Goal: Information Seeking & Learning: Learn about a topic

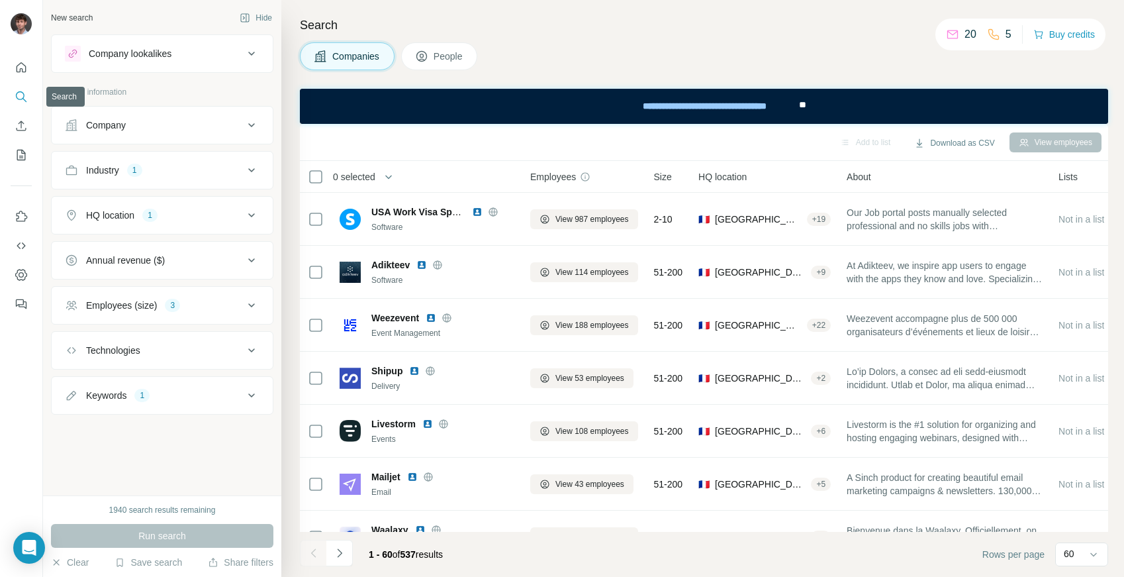
click at [19, 94] on icon "Search" at bounding box center [21, 96] width 13 height 13
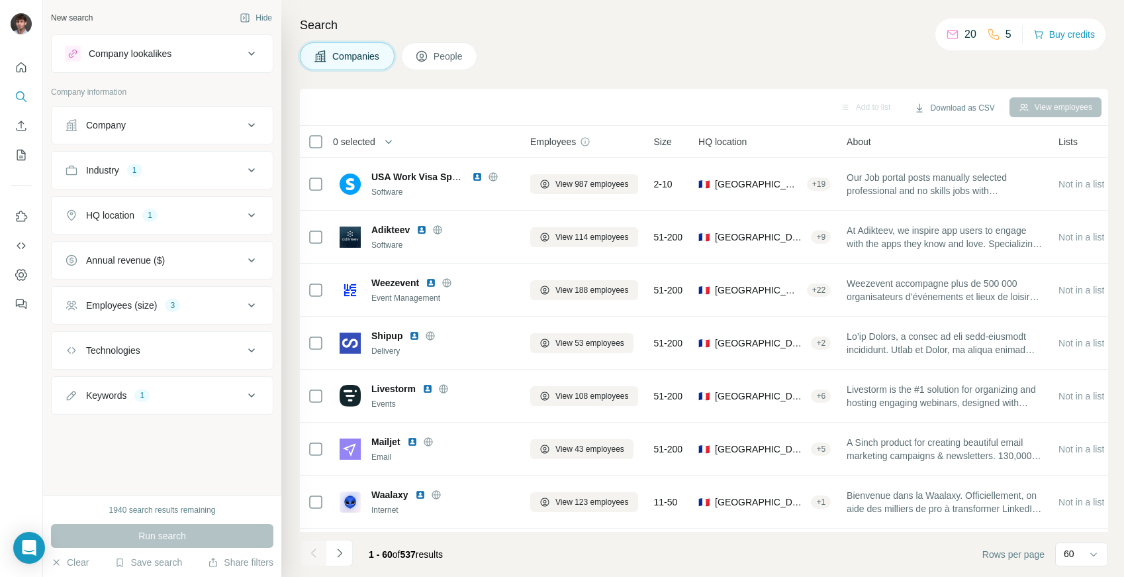
click at [113, 122] on div "Company" at bounding box center [106, 125] width 40 height 13
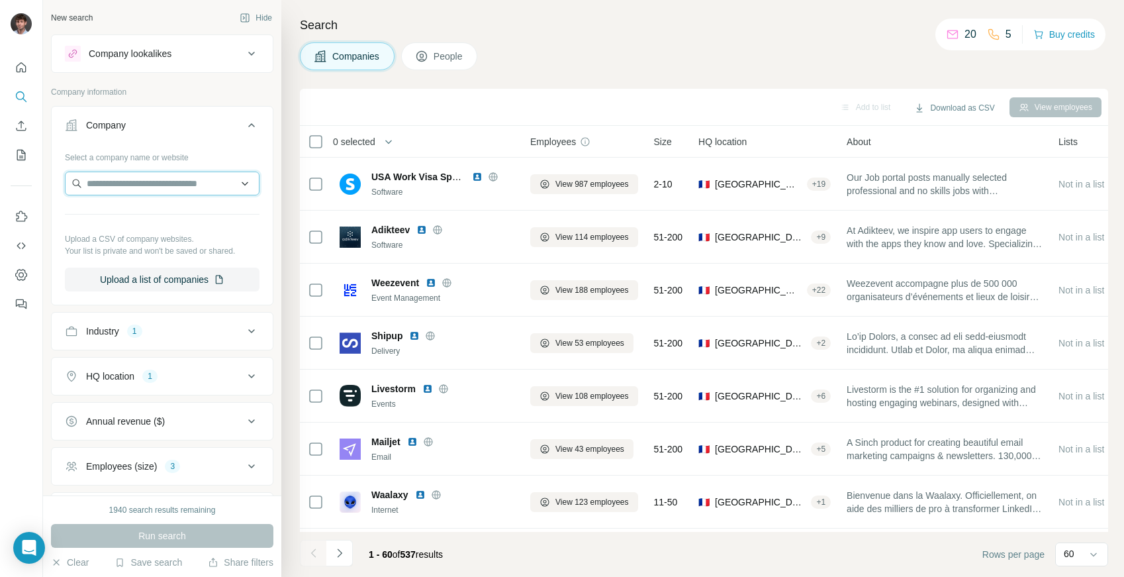
click at [148, 180] on input "text" at bounding box center [162, 183] width 195 height 24
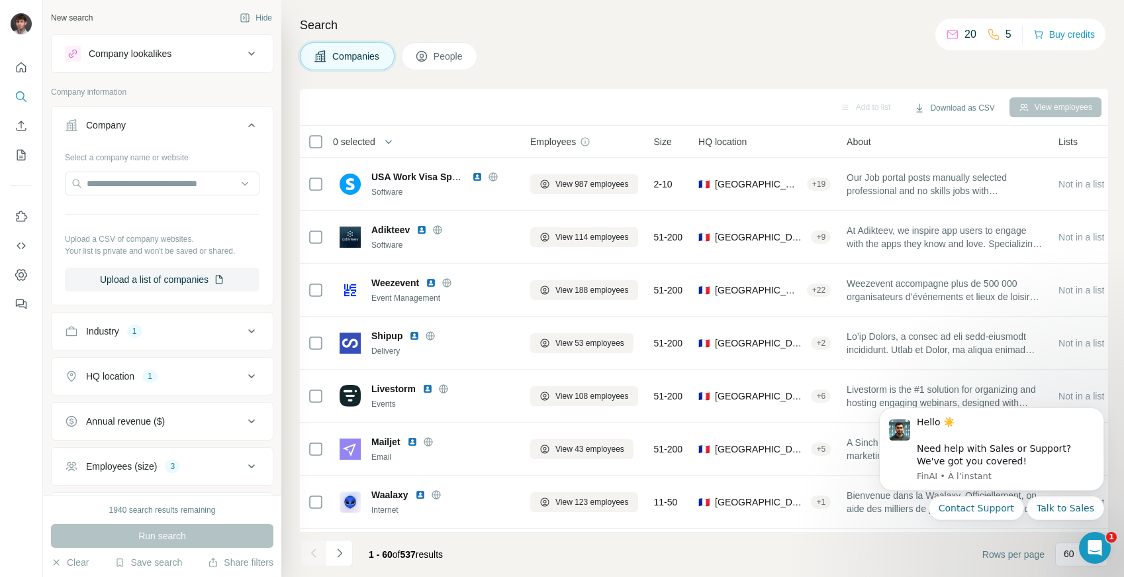
click at [174, 347] on div "Industry 1" at bounding box center [162, 331] width 222 height 38
click at [52, 551] on div "1940 search results remaining Run search Clear Save search Share filters" at bounding box center [162, 535] width 238 height 81
click at [57, 561] on icon "button" at bounding box center [56, 562] width 11 height 11
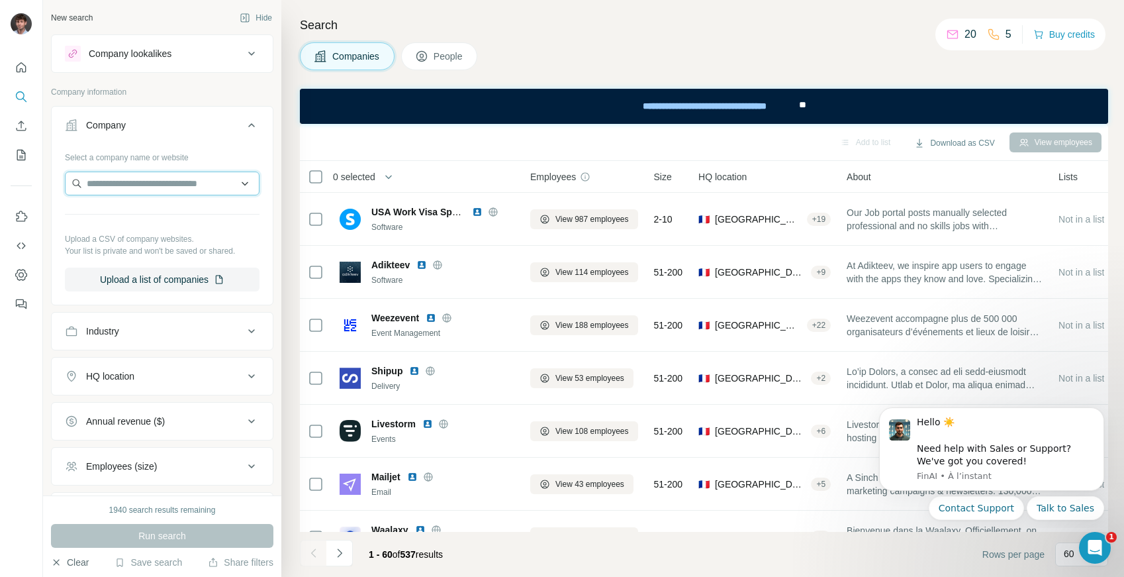
click at [146, 178] on input "text" at bounding box center [162, 183] width 195 height 24
click at [1076, 562] on div "60" at bounding box center [1080, 554] width 33 height 23
click at [1063, 524] on html "Hello ☀️ ​ Need help with Sales or Support? We've got you covered! [GEOGRAPHIC_…" at bounding box center [991, 461] width 265 height 132
click at [1102, 411] on icon "Dismiss notification" at bounding box center [1100, 411] width 7 height 7
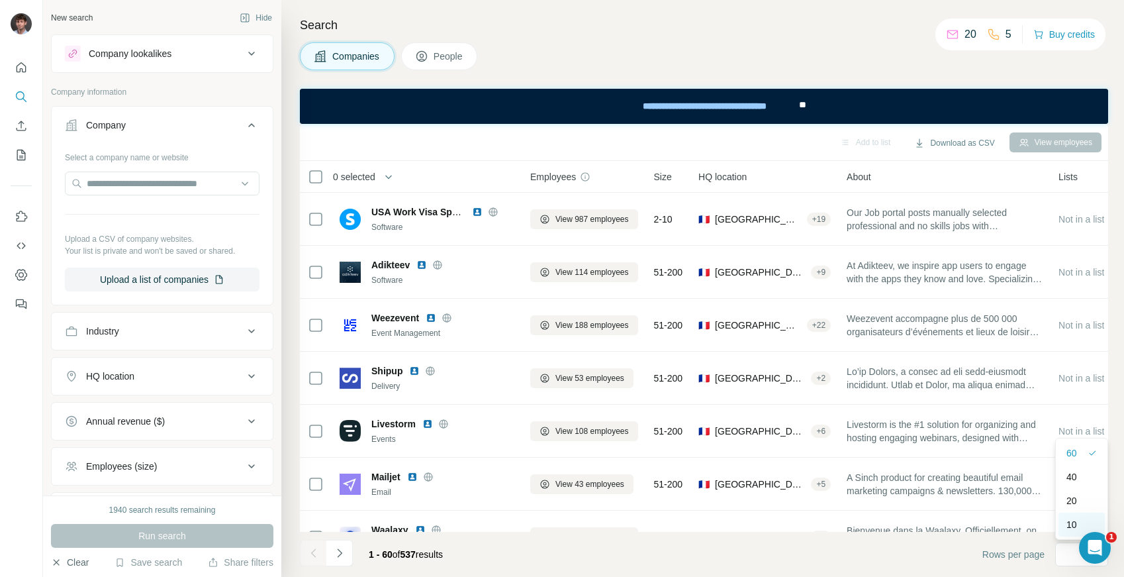
click at [1066, 517] on div "10" at bounding box center [1082, 524] width 46 height 24
click at [188, 179] on input "text" at bounding box center [162, 183] width 195 height 24
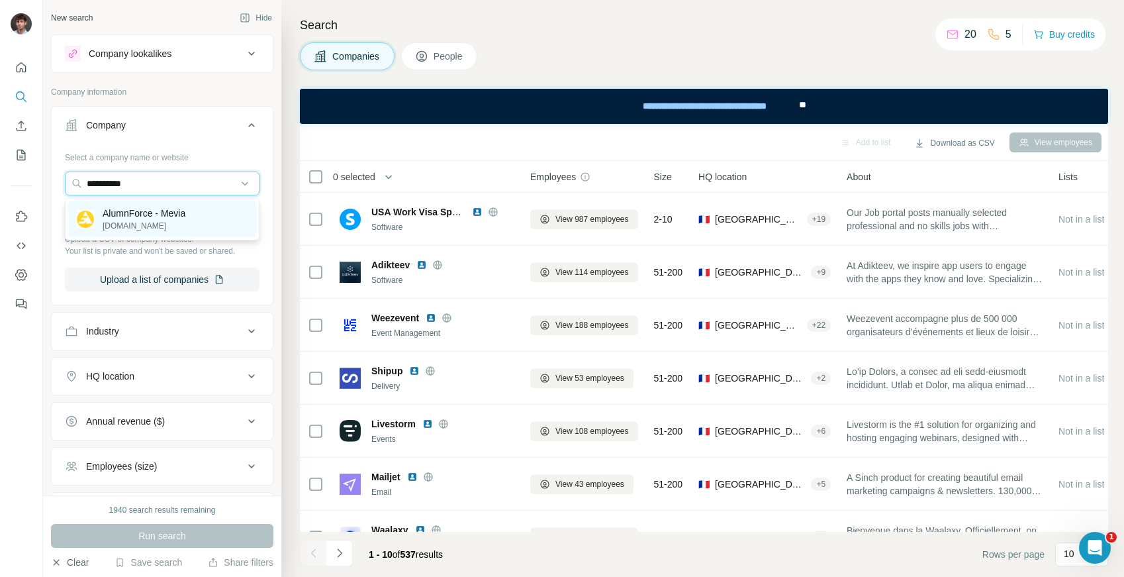
type input "**********"
click at [133, 214] on p "AlumnForce - Mevia" at bounding box center [144, 213] width 83 height 13
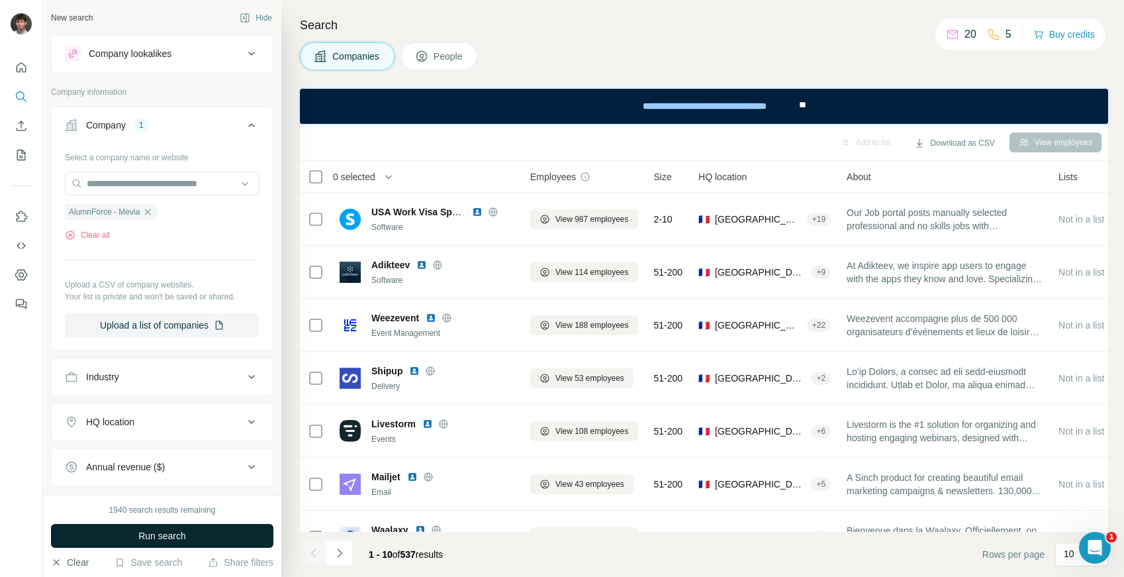
click at [152, 540] on span "Run search" at bounding box center [162, 535] width 48 height 13
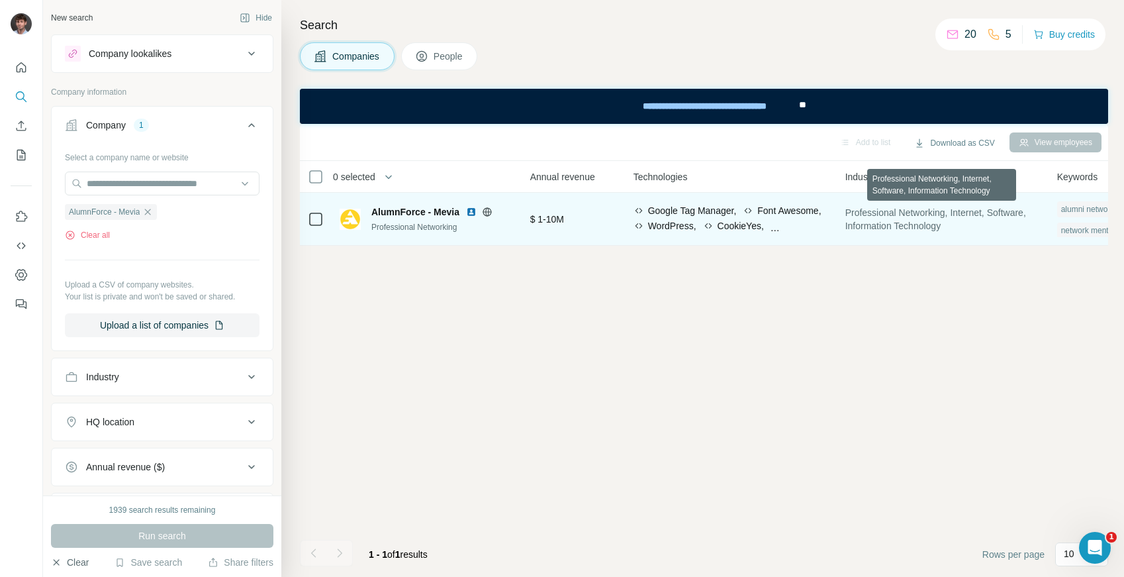
scroll to position [0, 599]
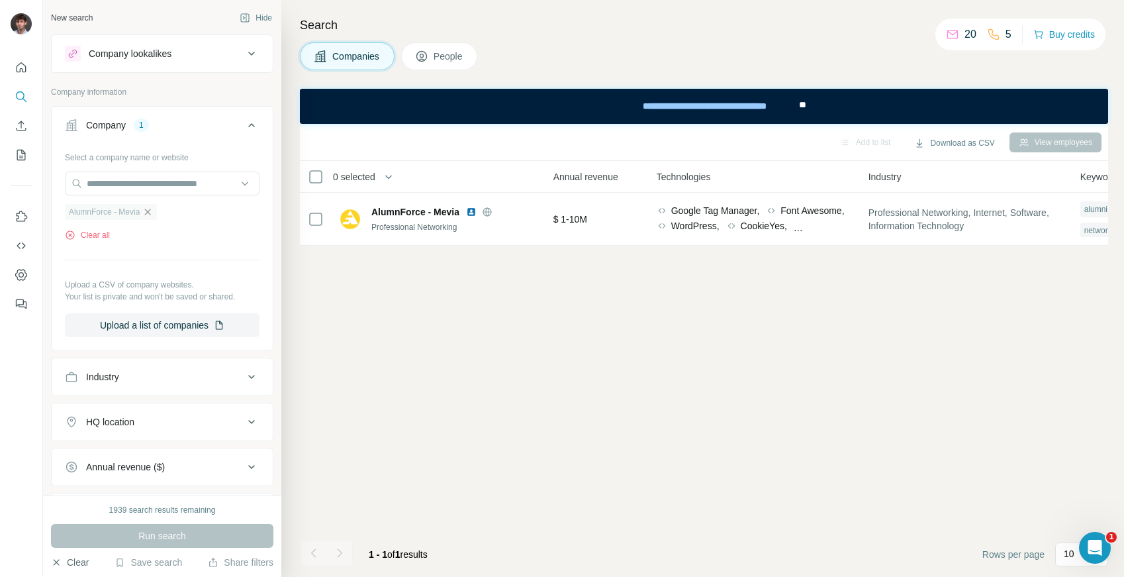
click at [150, 214] on icon "button" at bounding box center [147, 212] width 11 height 11
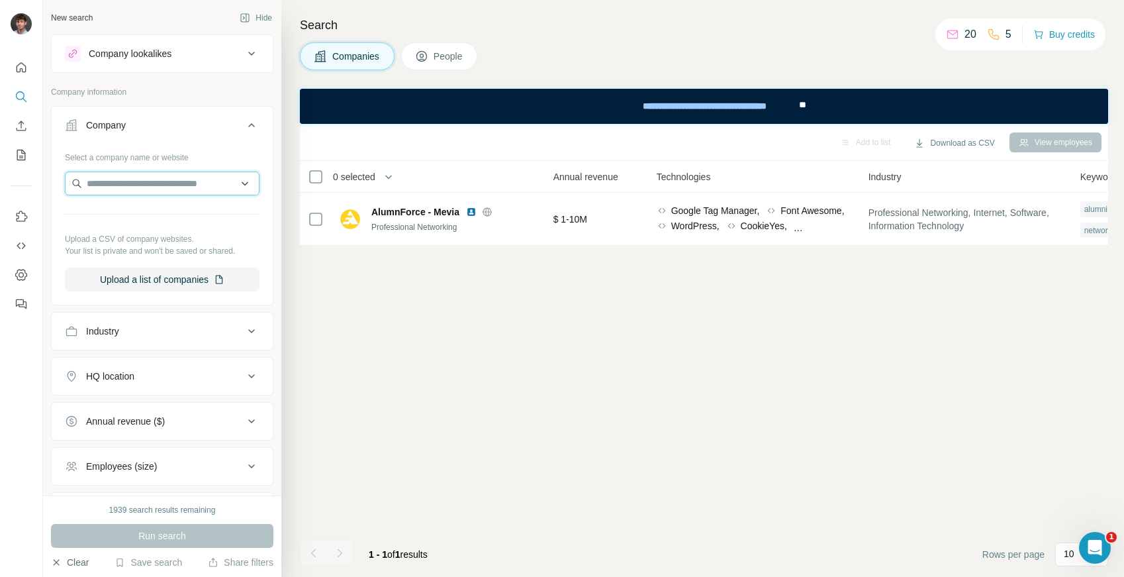
click at [155, 190] on input "text" at bounding box center [162, 183] width 195 height 24
click at [102, 183] on input "**********" at bounding box center [162, 183] width 195 height 24
drag, startPoint x: 173, startPoint y: 183, endPoint x: 19, endPoint y: 173, distance: 155.3
click at [19, 173] on div "**********" at bounding box center [562, 288] width 1124 height 577
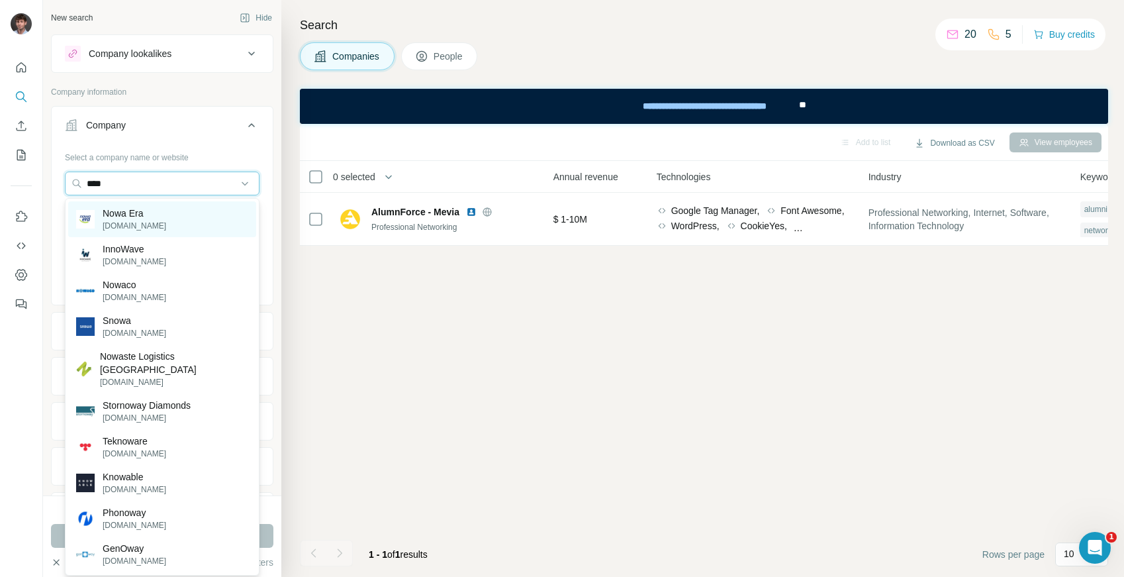
type input "****"
click at [193, 222] on div "Nowa Era [DOMAIN_NAME]" at bounding box center [162, 219] width 188 height 36
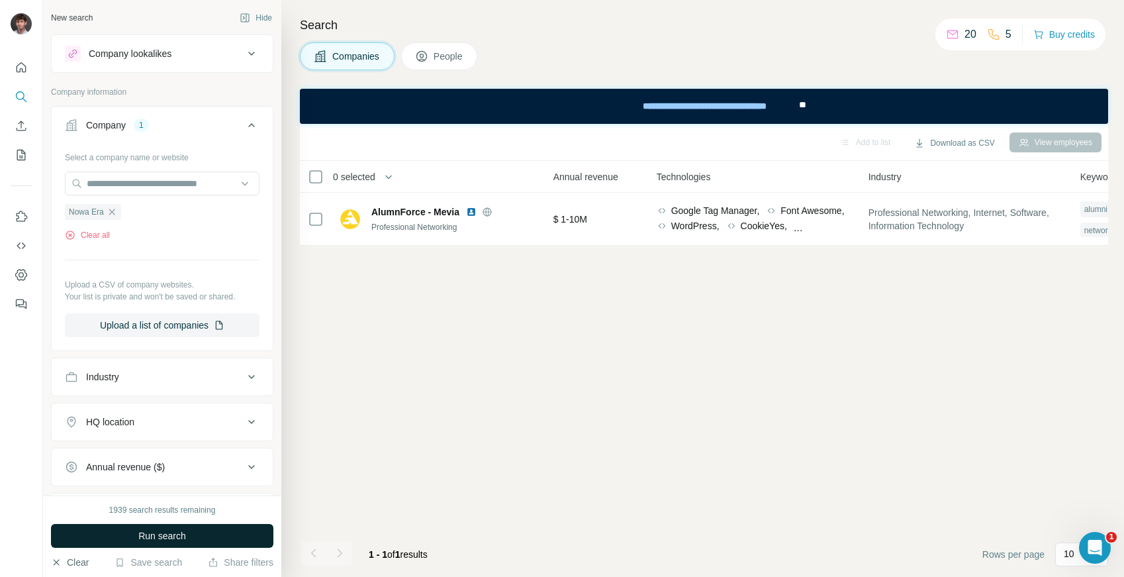
click at [195, 536] on button "Run search" at bounding box center [162, 536] width 222 height 24
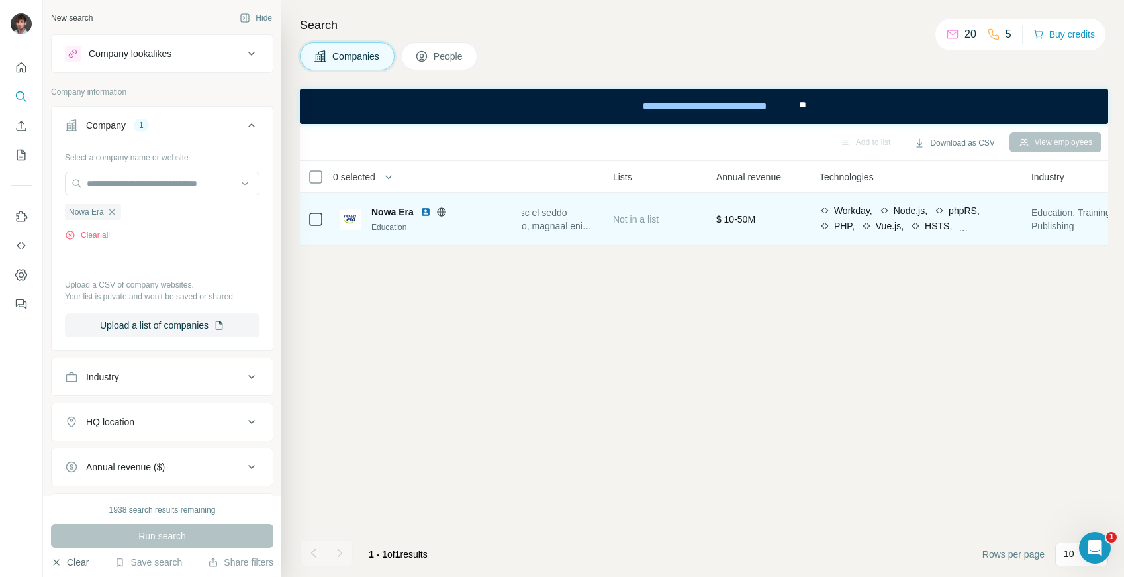
scroll to position [0, 446]
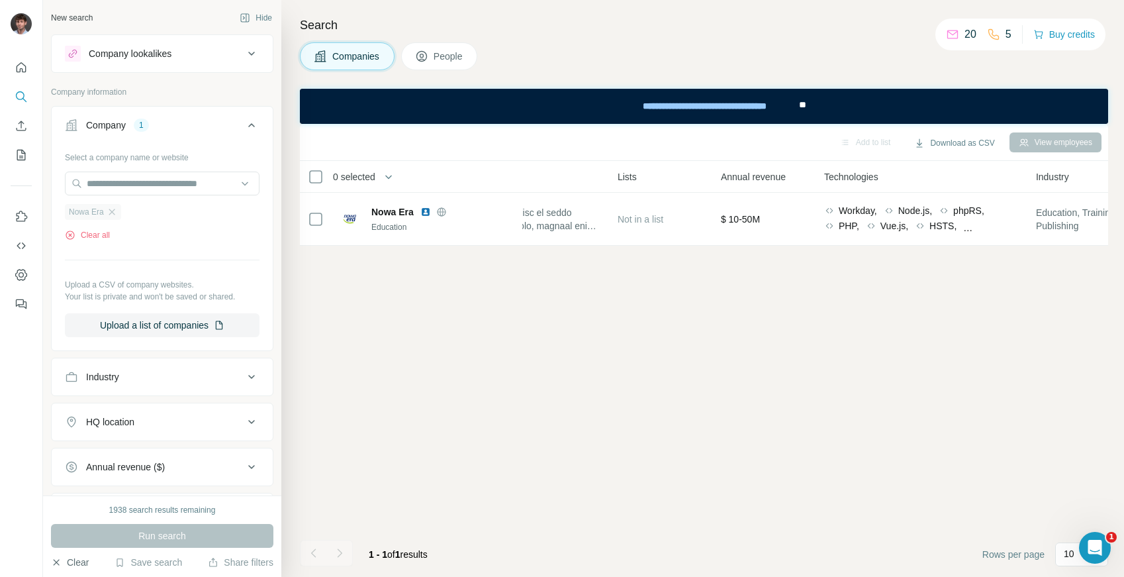
click at [120, 212] on div "Nowa Era" at bounding box center [93, 212] width 56 height 16
click at [114, 207] on icon "button" at bounding box center [112, 212] width 11 height 11
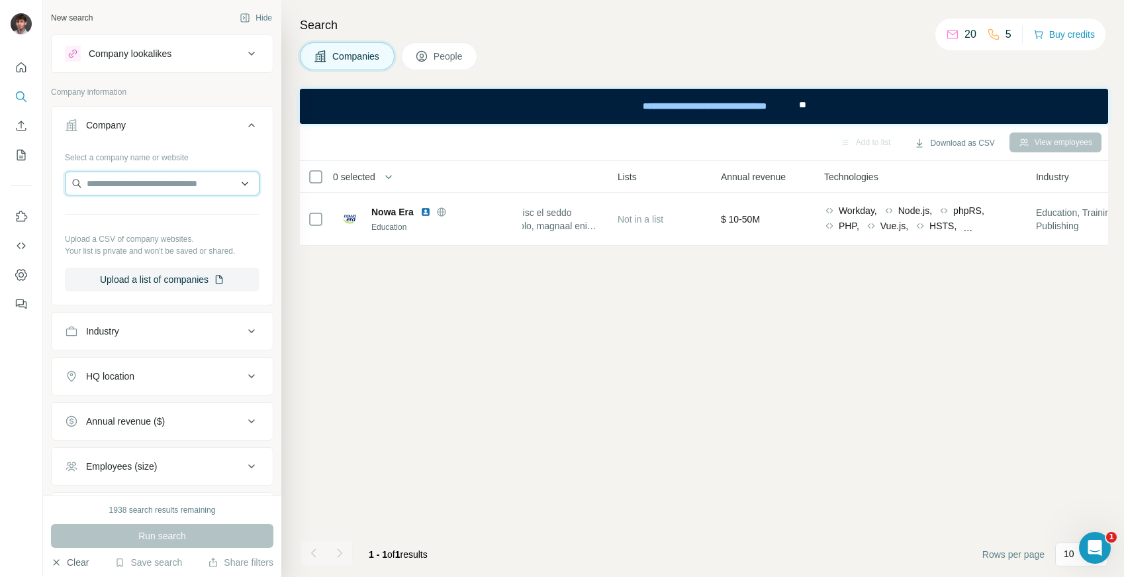
click at [115, 187] on input "text" at bounding box center [162, 183] width 195 height 24
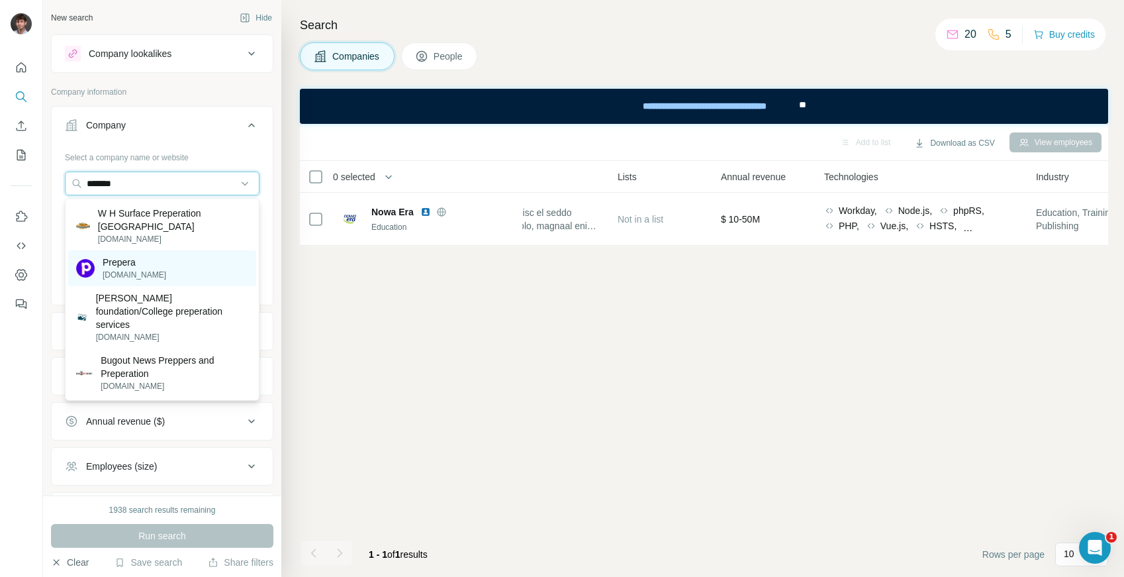
type input "*******"
click at [118, 256] on p "Prepera" at bounding box center [135, 262] width 64 height 13
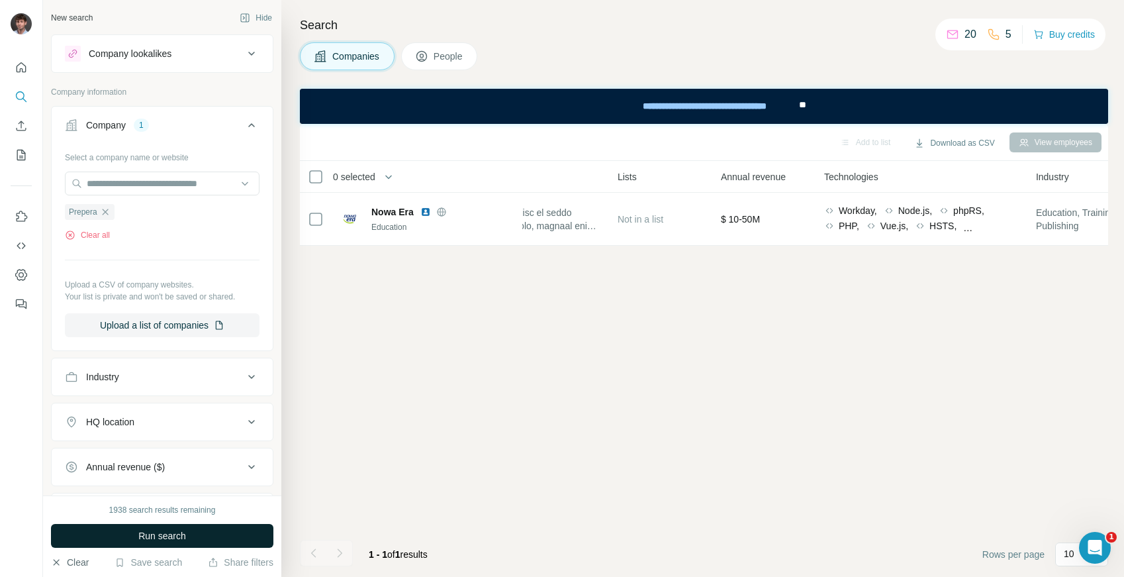
click at [139, 534] on span "Run search" at bounding box center [162, 535] width 48 height 13
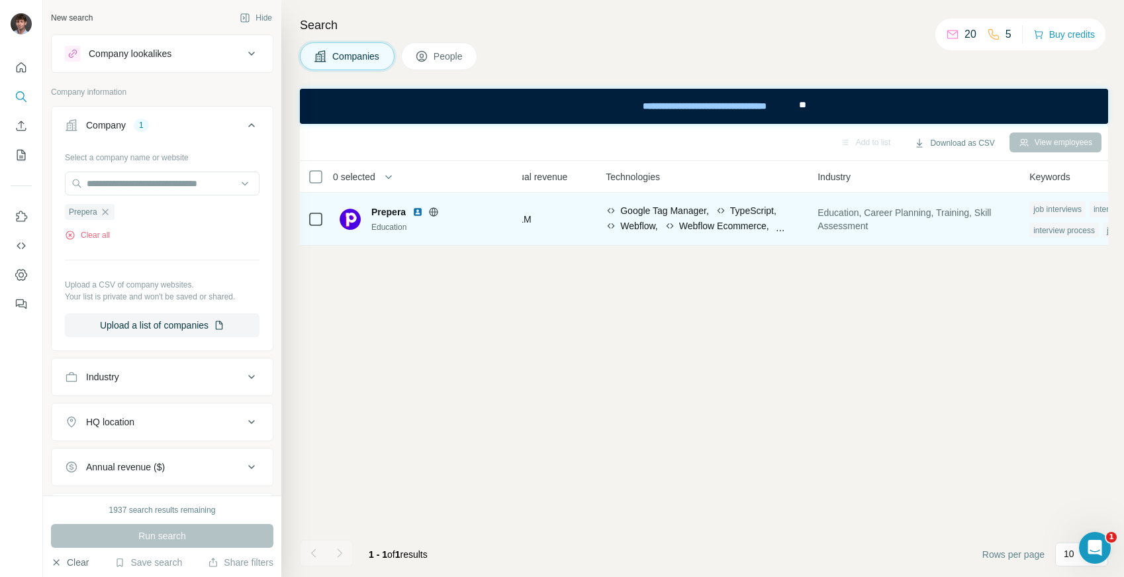
scroll to position [0, 771]
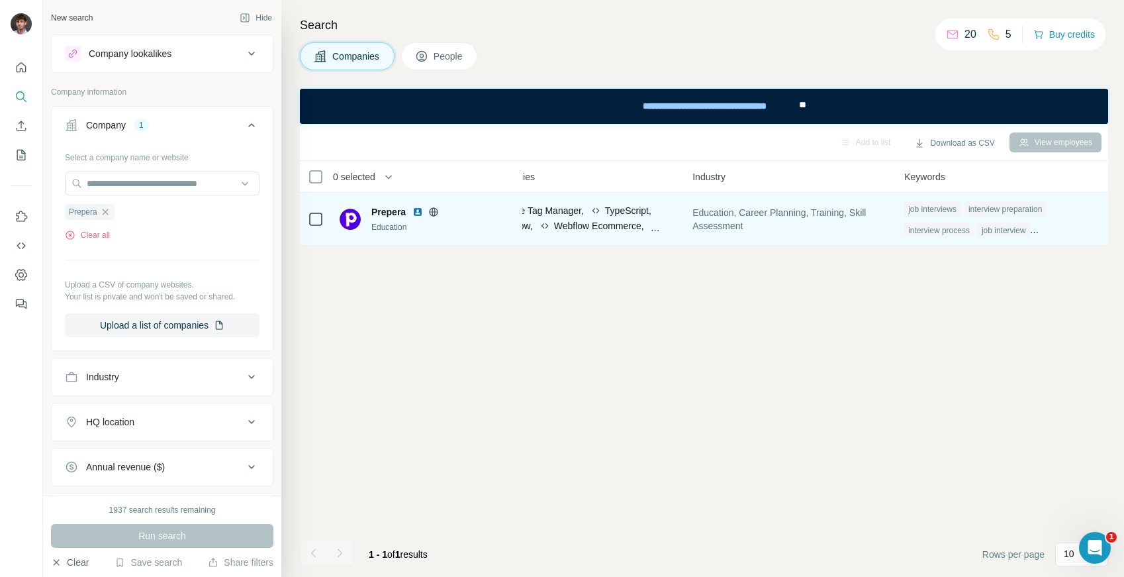
click at [418, 210] on img at bounding box center [417, 212] width 11 height 11
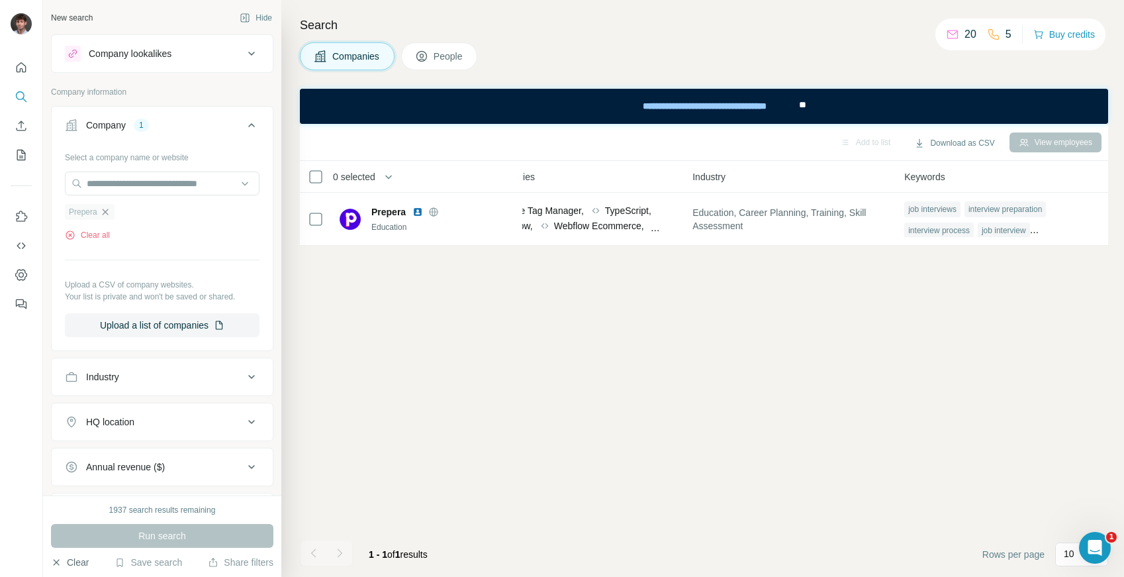
click at [105, 214] on icon "button" at bounding box center [105, 212] width 11 height 11
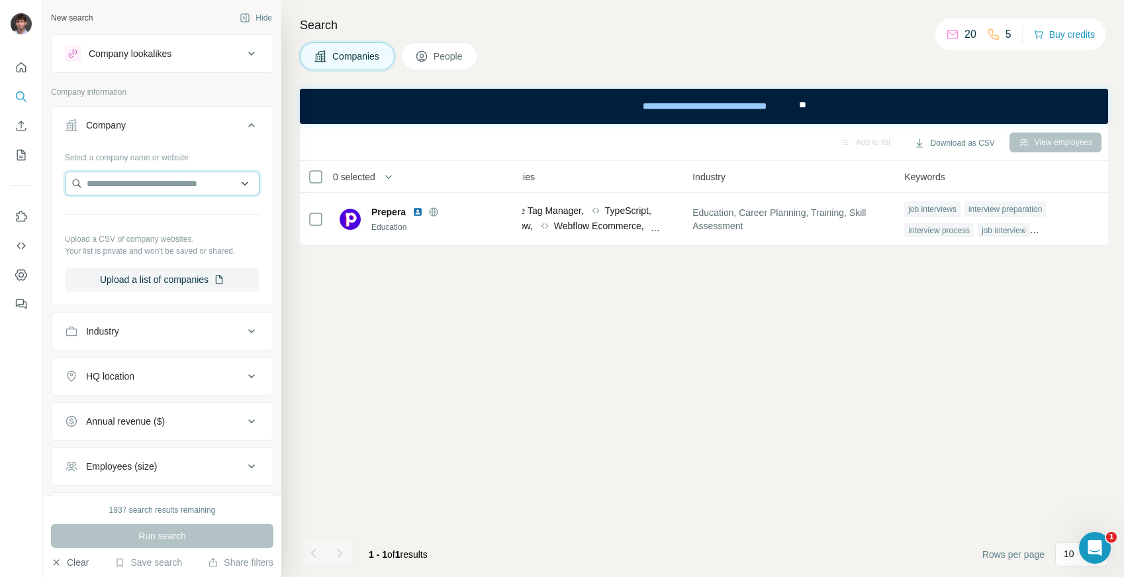
click at [122, 182] on input "text" at bounding box center [162, 183] width 195 height 24
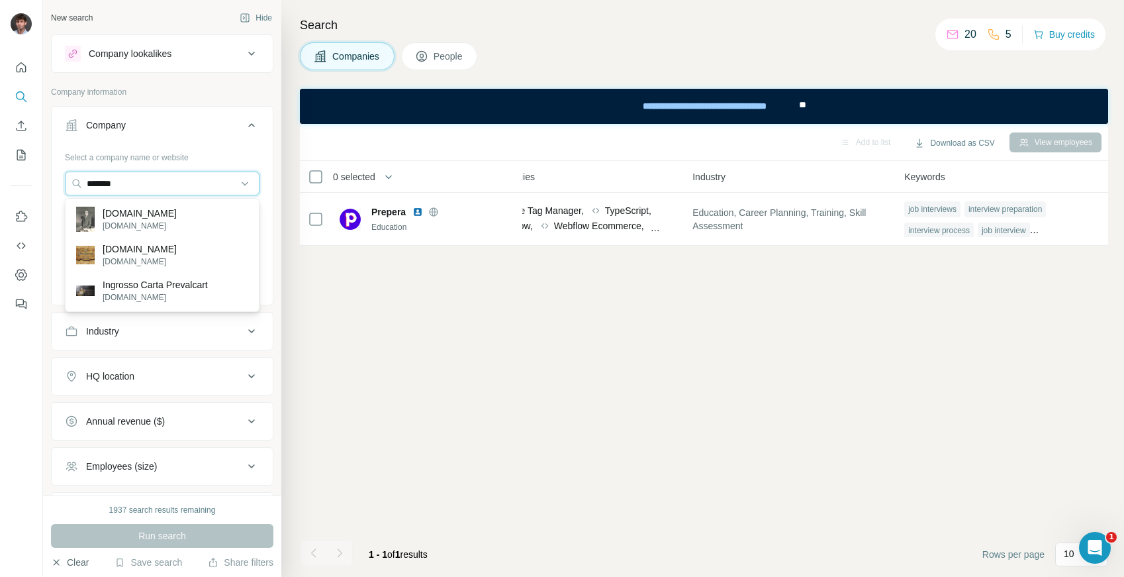
type input "*******"
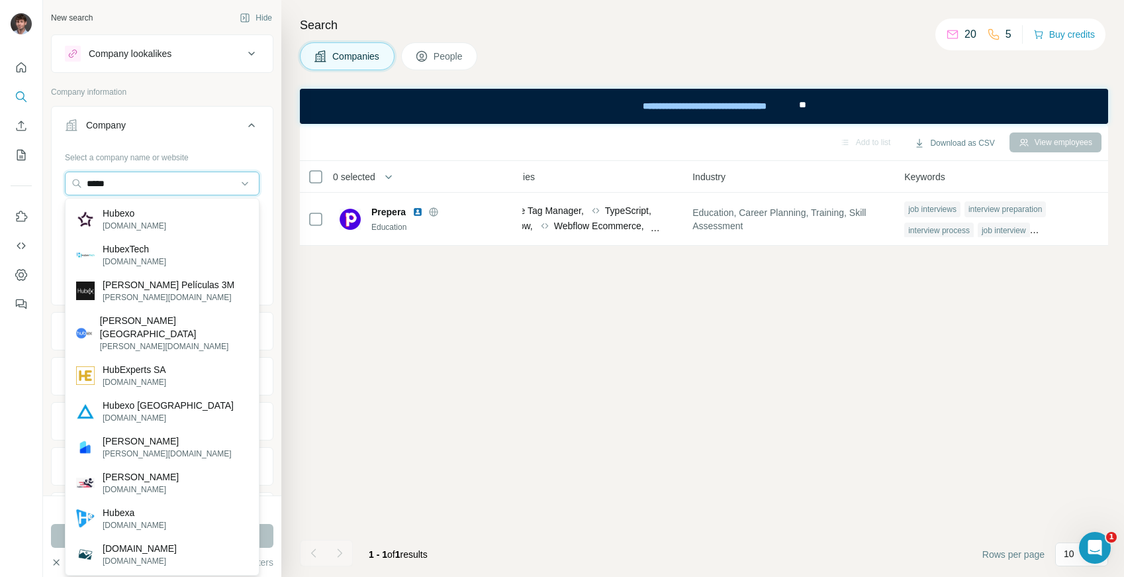
type input "*****"
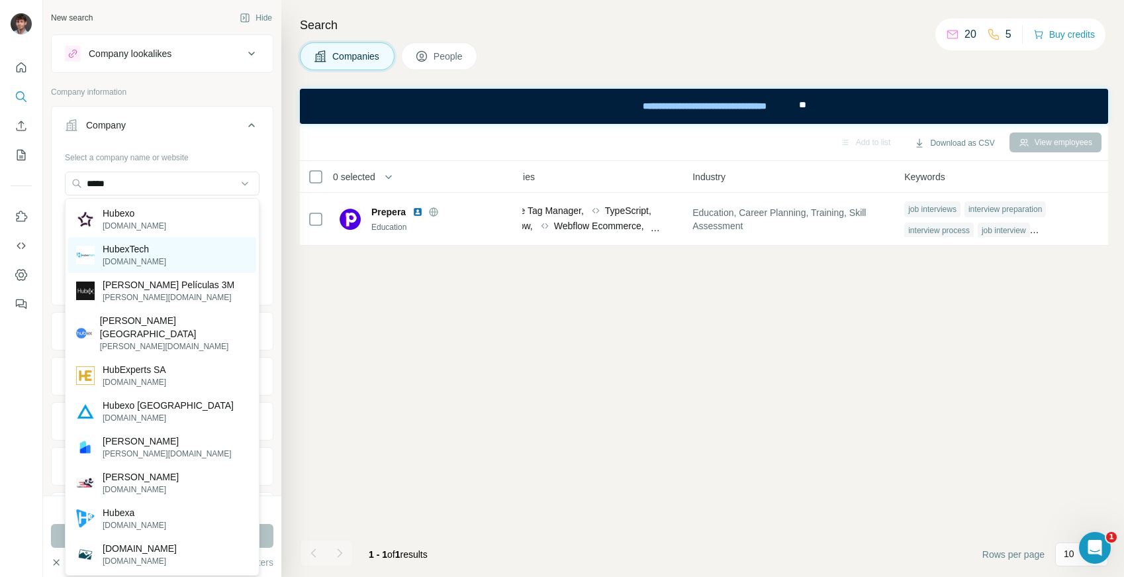
click at [182, 269] on div "HubexTech [DOMAIN_NAME]" at bounding box center [162, 255] width 188 height 36
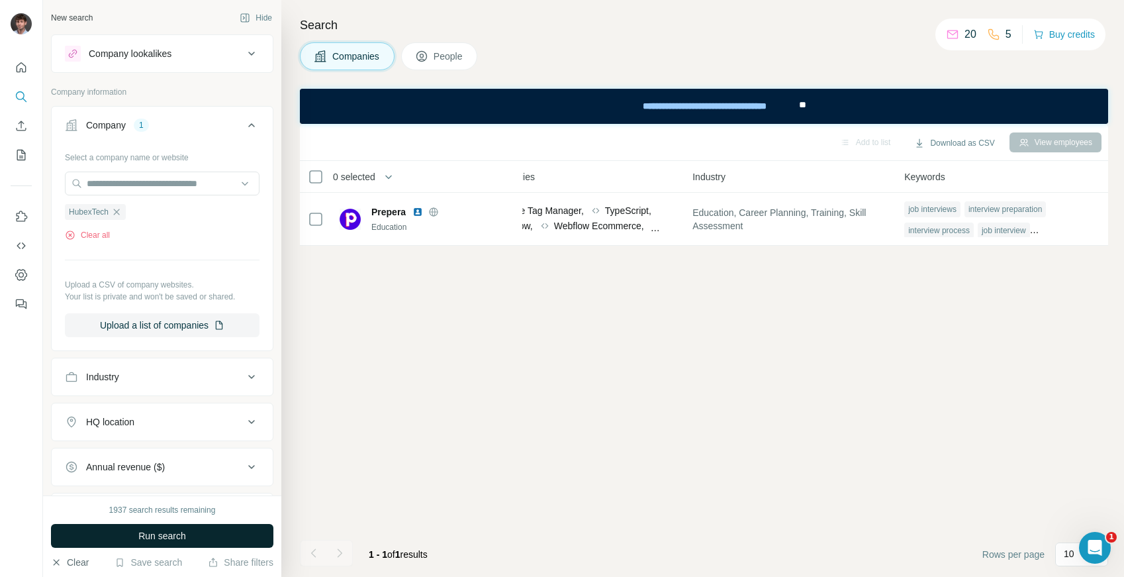
click at [171, 536] on span "Run search" at bounding box center [162, 535] width 48 height 13
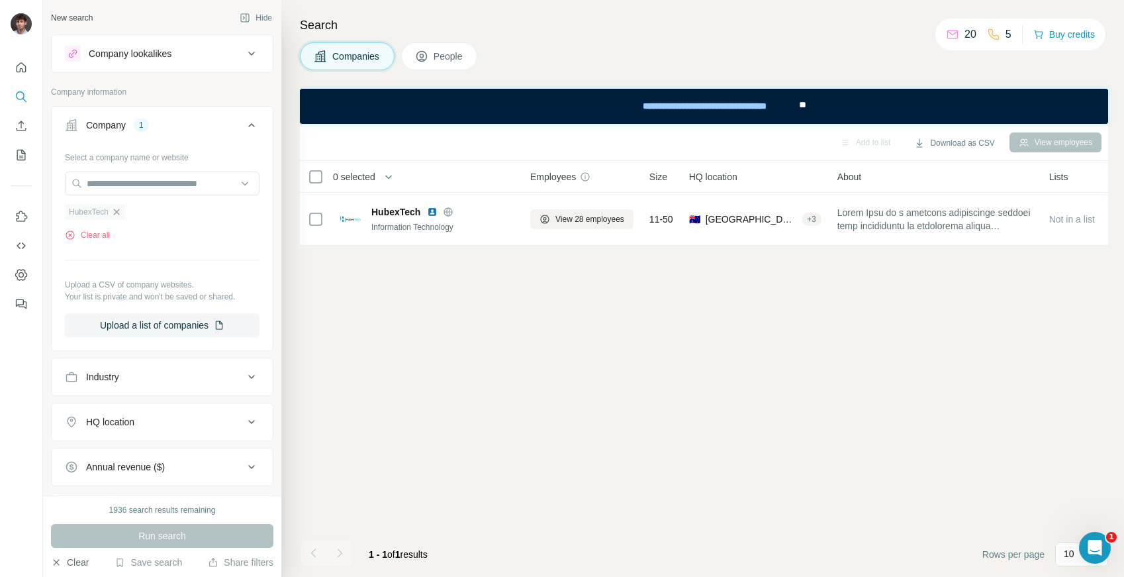
click at [116, 214] on icon "button" at bounding box center [117, 212] width 6 height 6
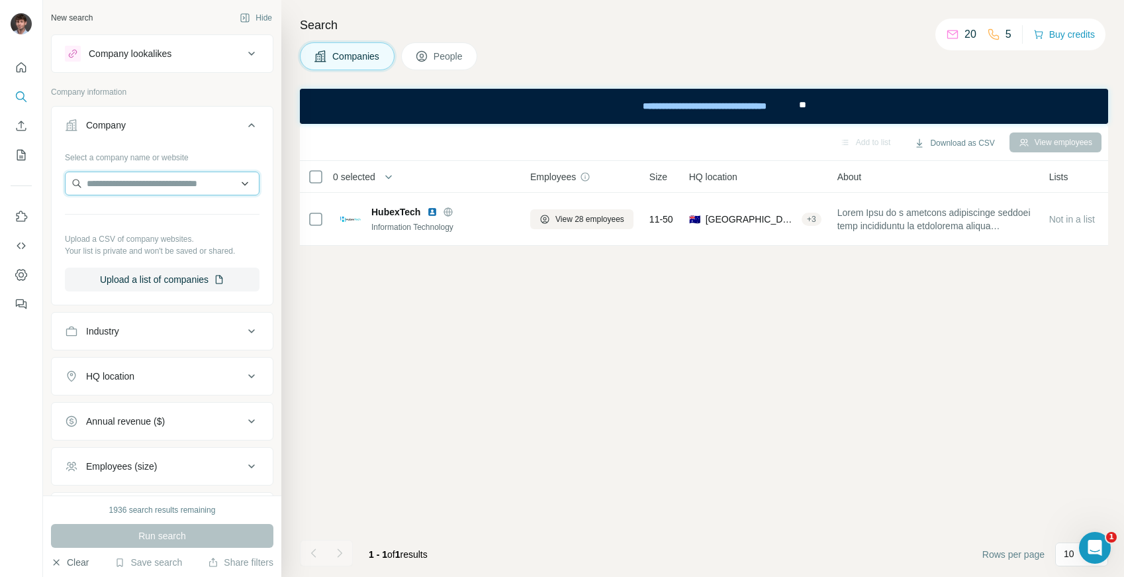
click at [228, 185] on input "text" at bounding box center [162, 183] width 195 height 24
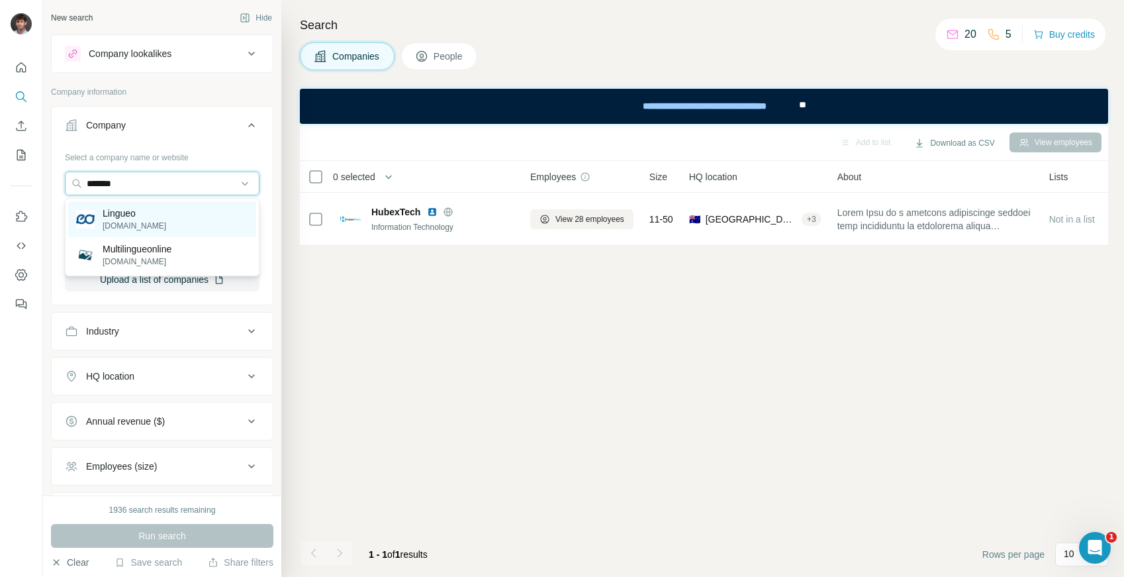
type input "*******"
click at [150, 221] on div "Lingueo [DOMAIN_NAME]" at bounding box center [162, 219] width 188 height 36
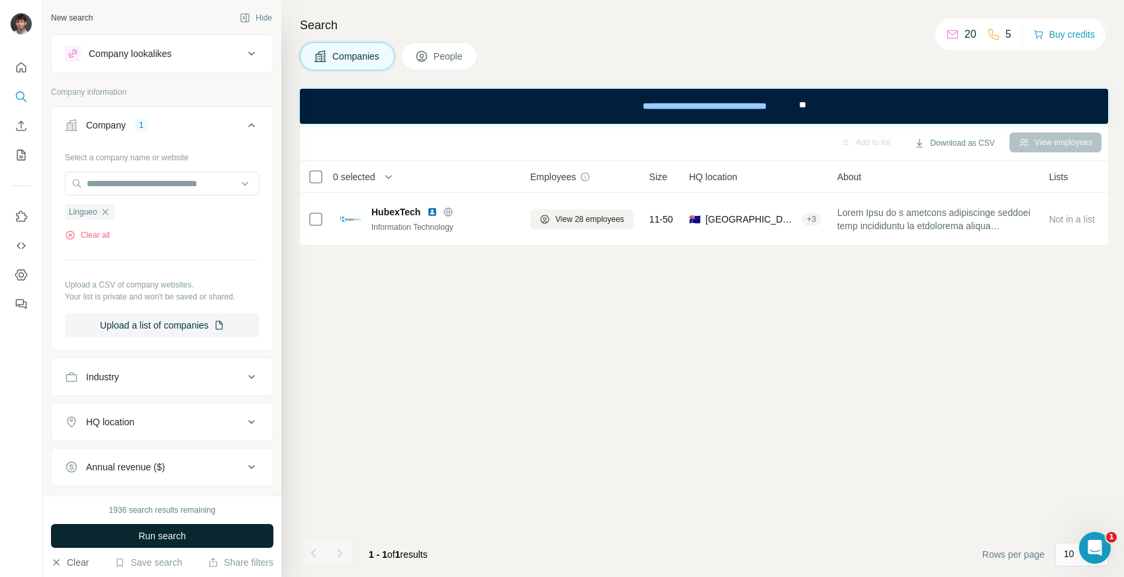
click at [230, 542] on button "Run search" at bounding box center [162, 536] width 222 height 24
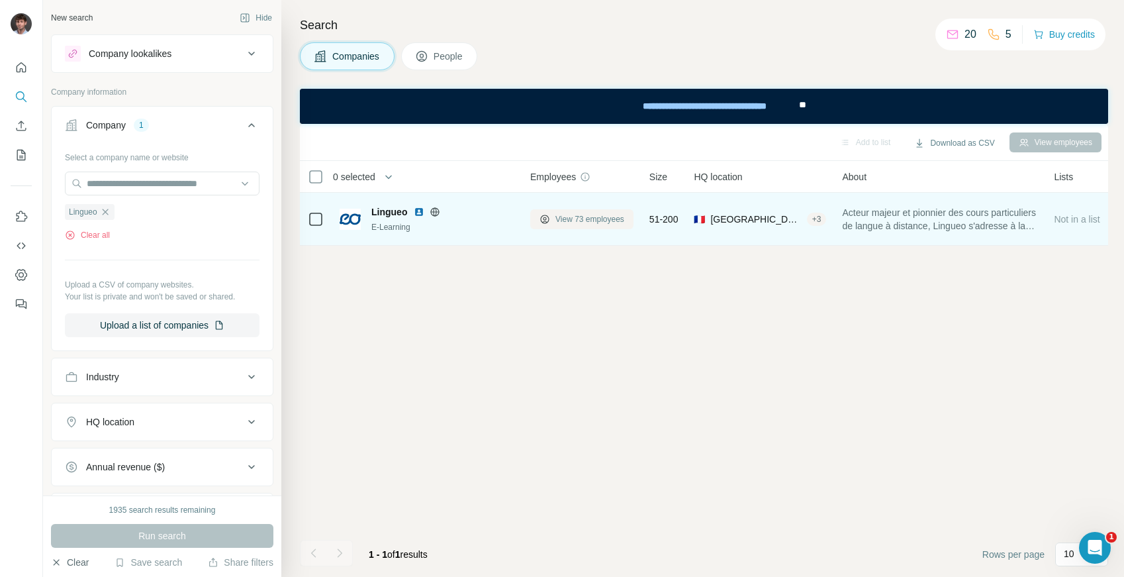
click at [585, 221] on span "View 73 employees" at bounding box center [589, 219] width 69 height 12
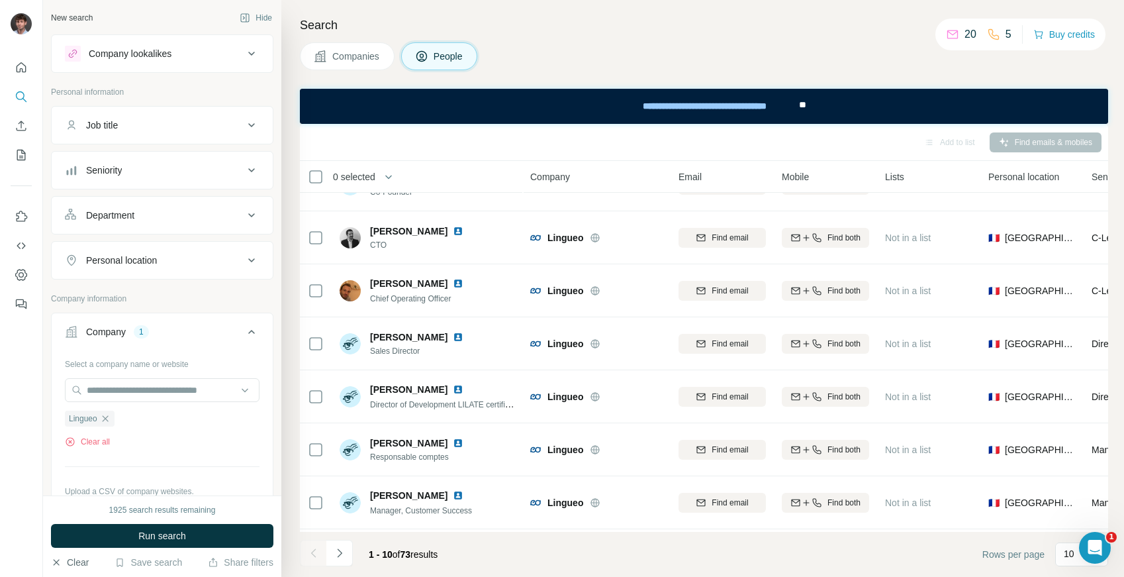
scroll to position [191, 0]
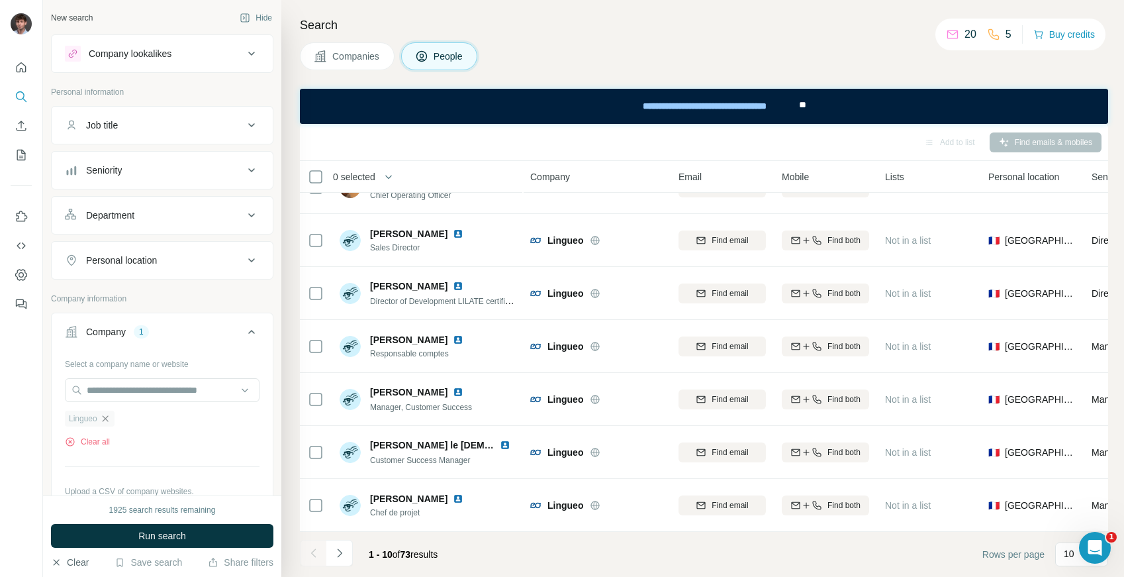
click at [110, 418] on icon "button" at bounding box center [105, 418] width 11 height 11
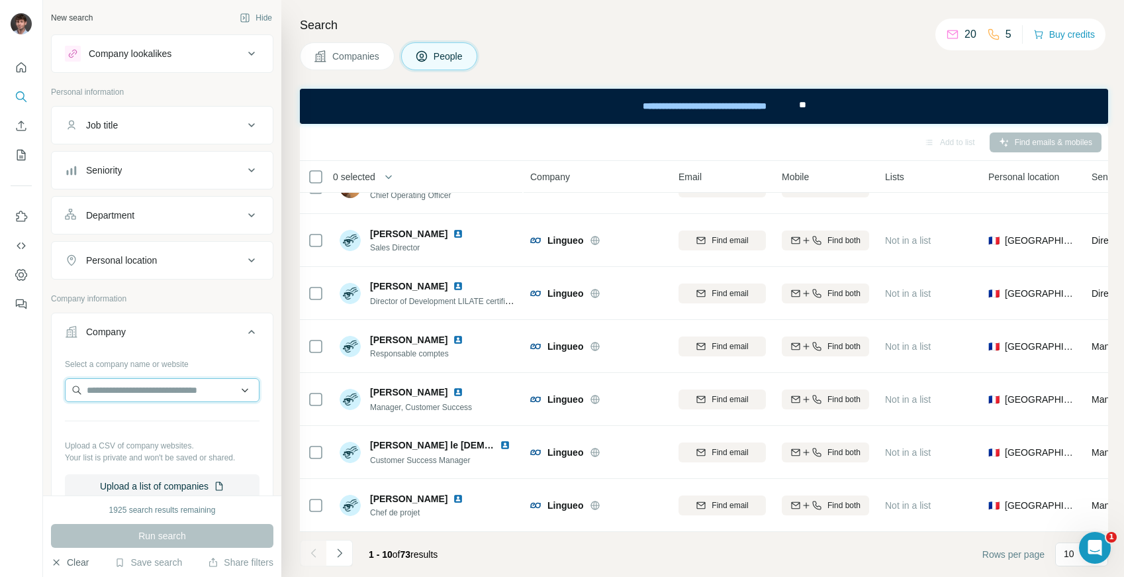
click at [115, 391] on input "text" at bounding box center [162, 390] width 195 height 24
click at [334, 72] on div "Search Companies People Add to list Find emails & mobiles 0 selected People Com…" at bounding box center [702, 288] width 843 height 577
click at [334, 67] on button "Companies" at bounding box center [347, 56] width 95 height 28
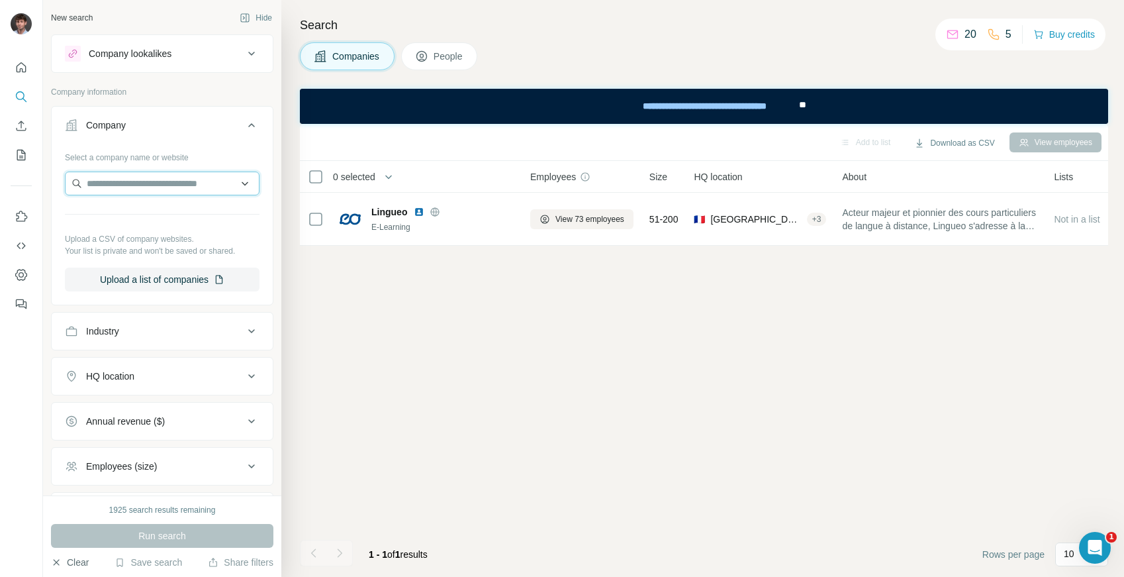
click at [170, 194] on input "text" at bounding box center [162, 183] width 195 height 24
type input "******"
type input "**********"
click at [219, 186] on input "**********" at bounding box center [162, 183] width 195 height 24
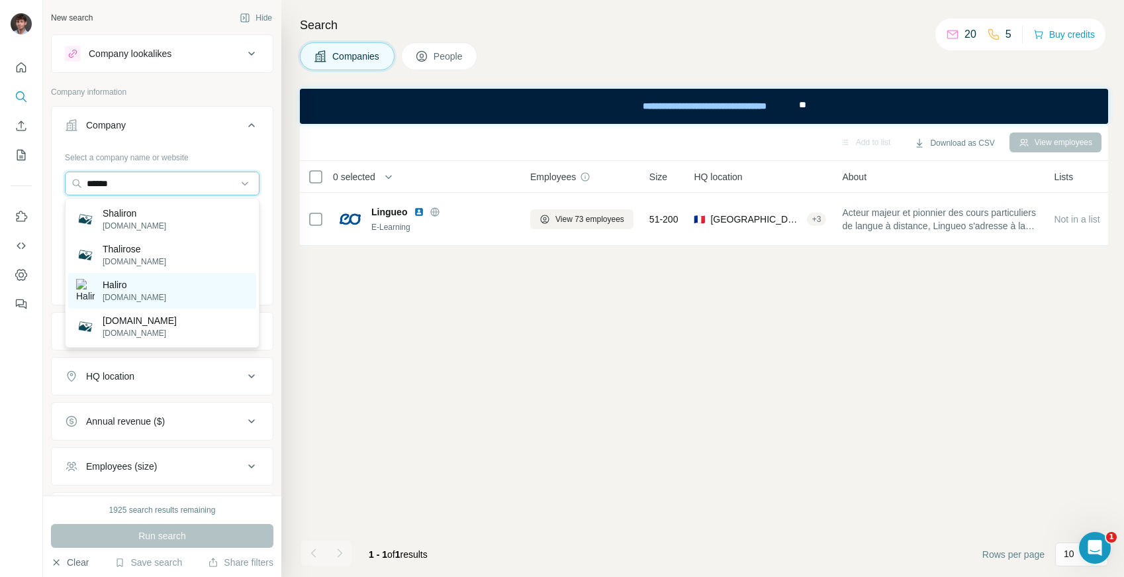
type input "******"
click at [152, 290] on div "[PERSON_NAME][DOMAIN_NAME]" at bounding box center [162, 291] width 188 height 36
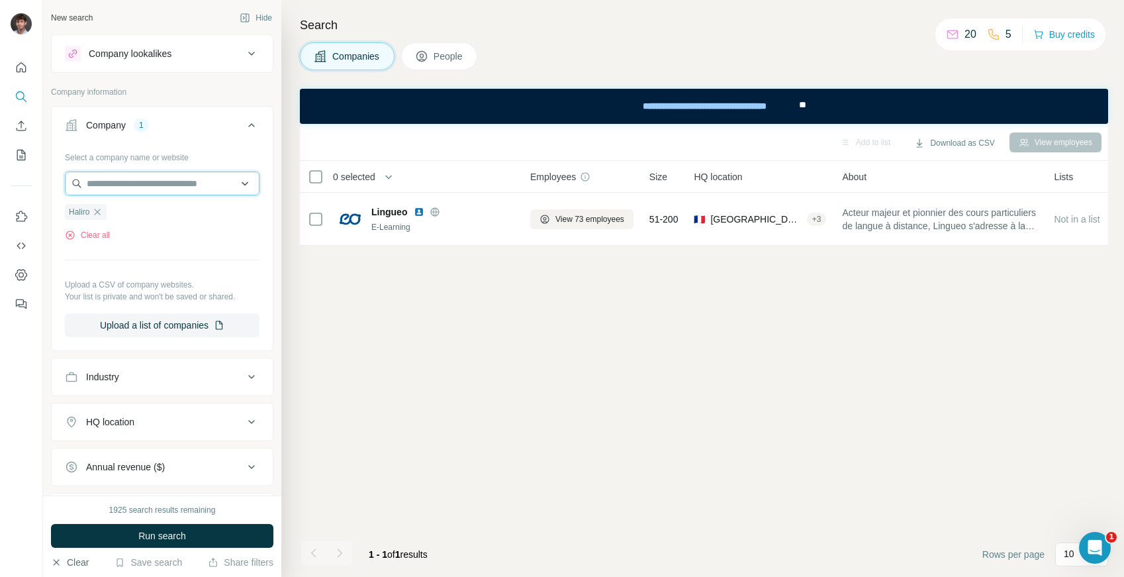
click at [167, 189] on input "text" at bounding box center [162, 183] width 195 height 24
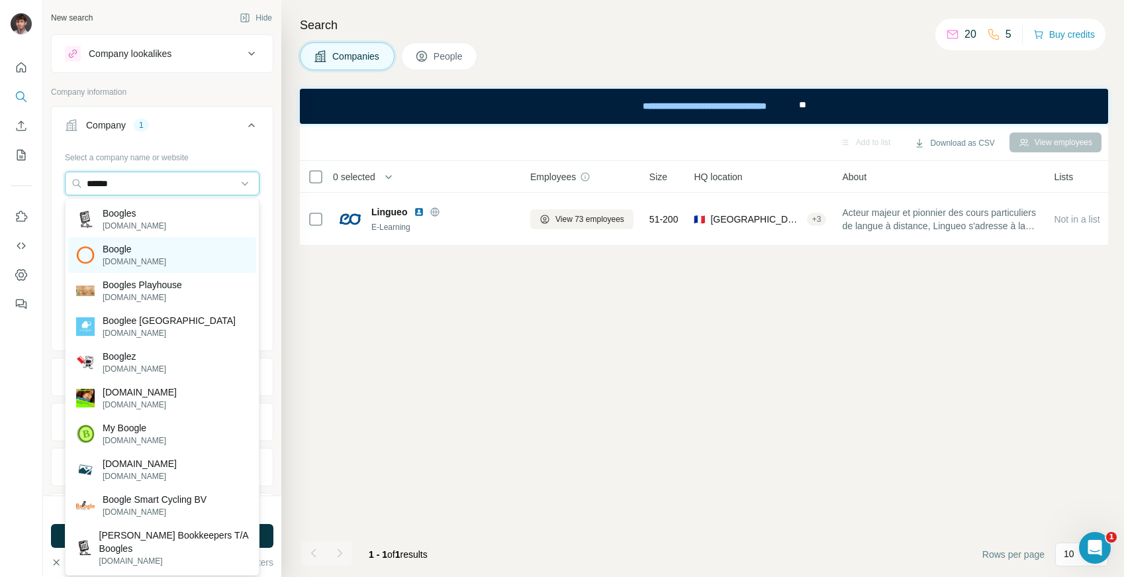
type input "******"
click at [156, 252] on div "Boogle [DOMAIN_NAME]" at bounding box center [162, 255] width 188 height 36
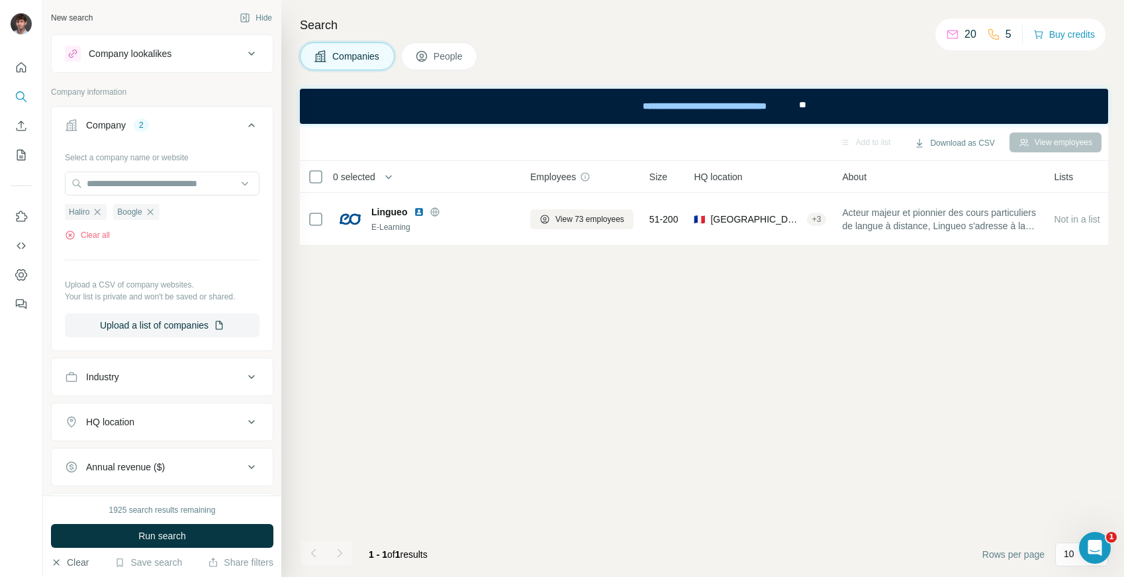
click at [144, 523] on div "1925 search results remaining Run search Clear Save search Share filters" at bounding box center [162, 535] width 238 height 81
click at [144, 526] on button "Run search" at bounding box center [162, 536] width 222 height 24
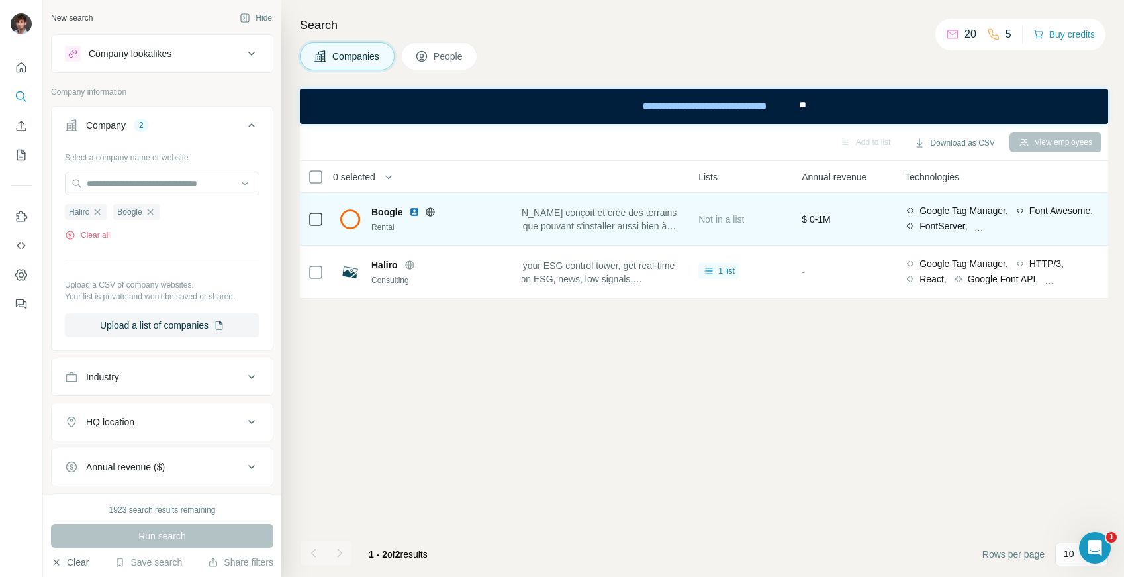
scroll to position [0, 348]
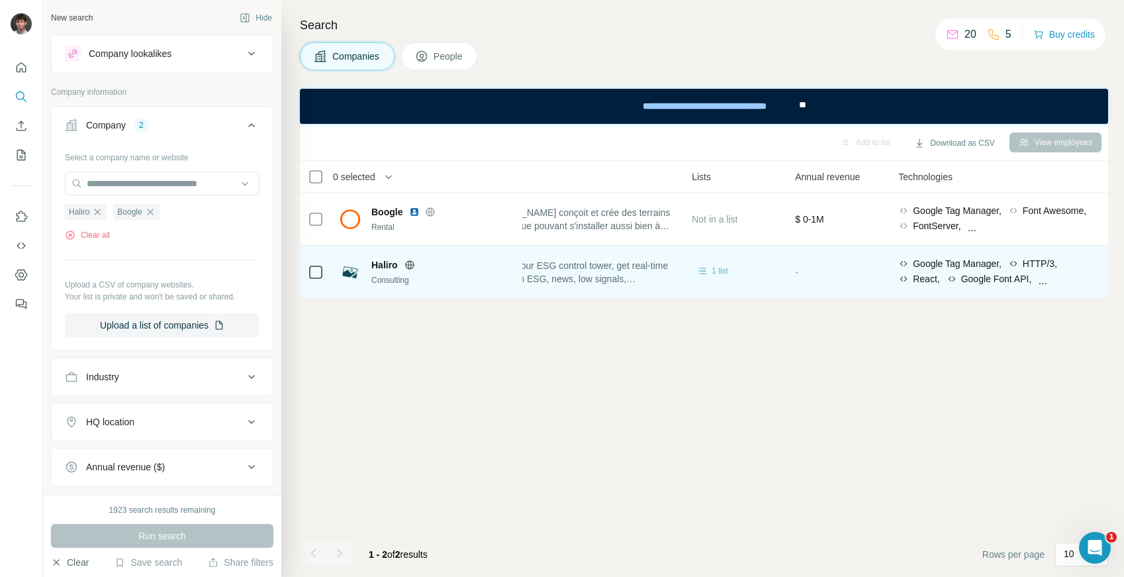
click at [720, 269] on span "1 list" at bounding box center [720, 271] width 17 height 12
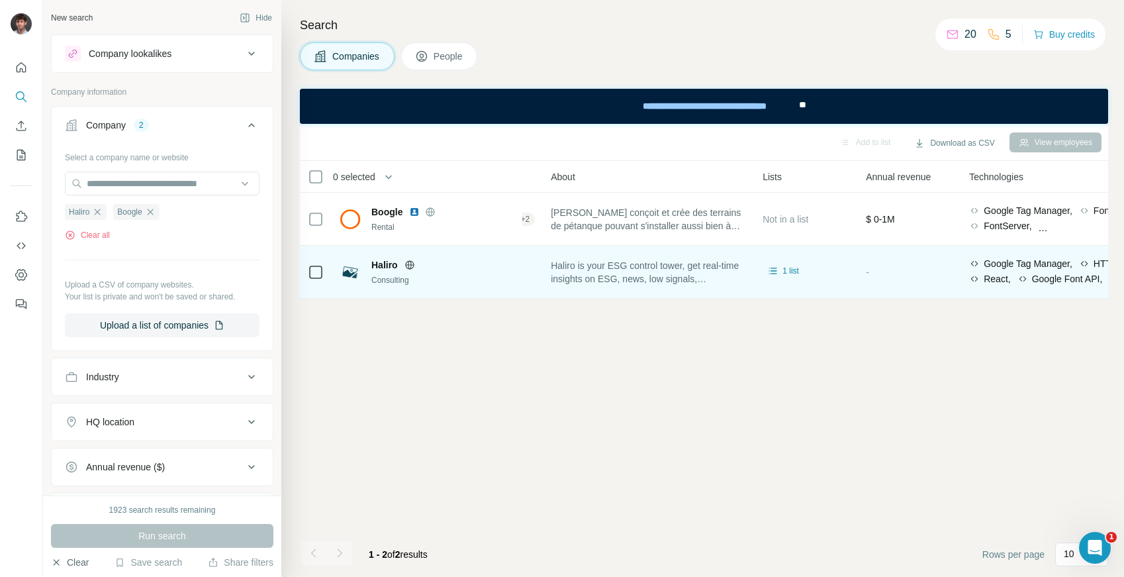
scroll to position [0, 278]
click at [681, 273] on span "Haliro is your ESG control tower, get real-time insights on ESG, news, low sign…" at bounding box center [647, 272] width 196 height 26
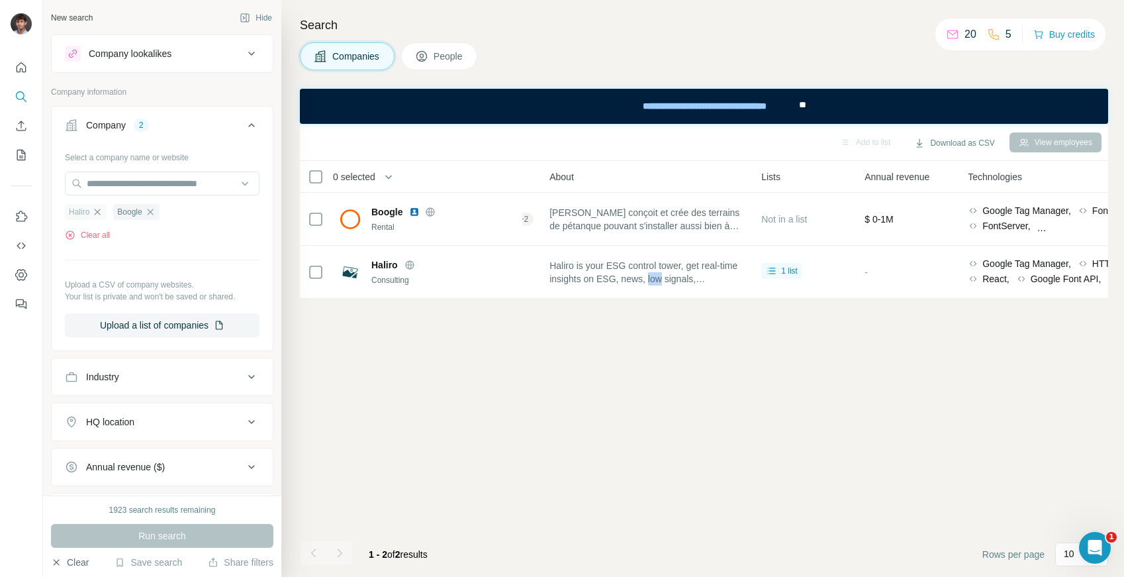
click at [102, 209] on icon "button" at bounding box center [97, 212] width 11 height 11
click at [102, 209] on icon "button" at bounding box center [101, 212] width 11 height 11
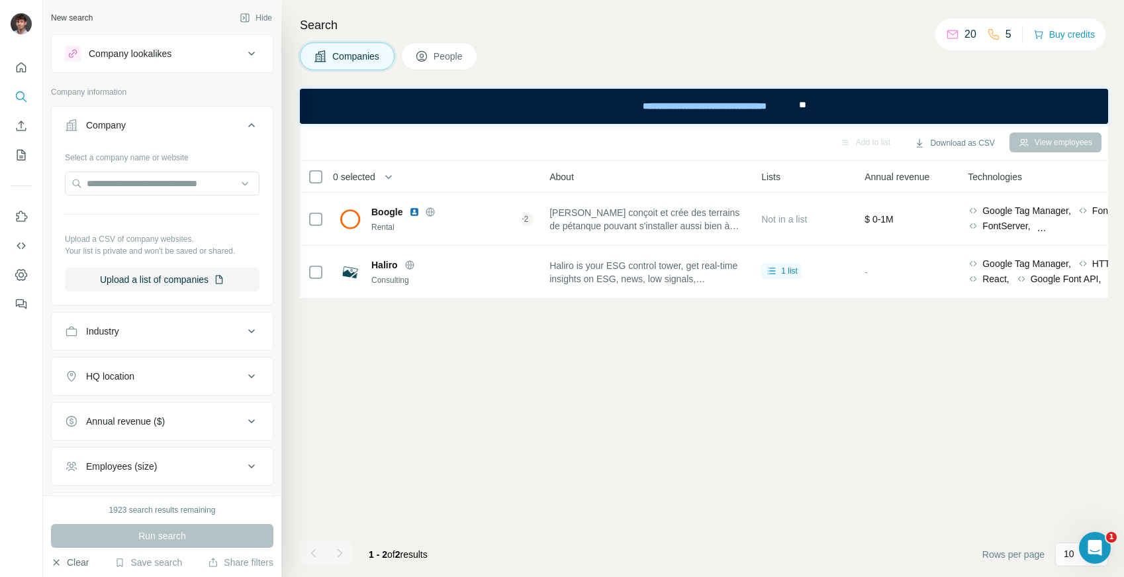
click at [115, 348] on div "Industry" at bounding box center [162, 331] width 222 height 38
click at [119, 338] on button "Industry" at bounding box center [162, 331] width 221 height 32
click at [108, 376] on div at bounding box center [162, 365] width 195 height 26
click at [109, 364] on input at bounding box center [155, 364] width 164 height 15
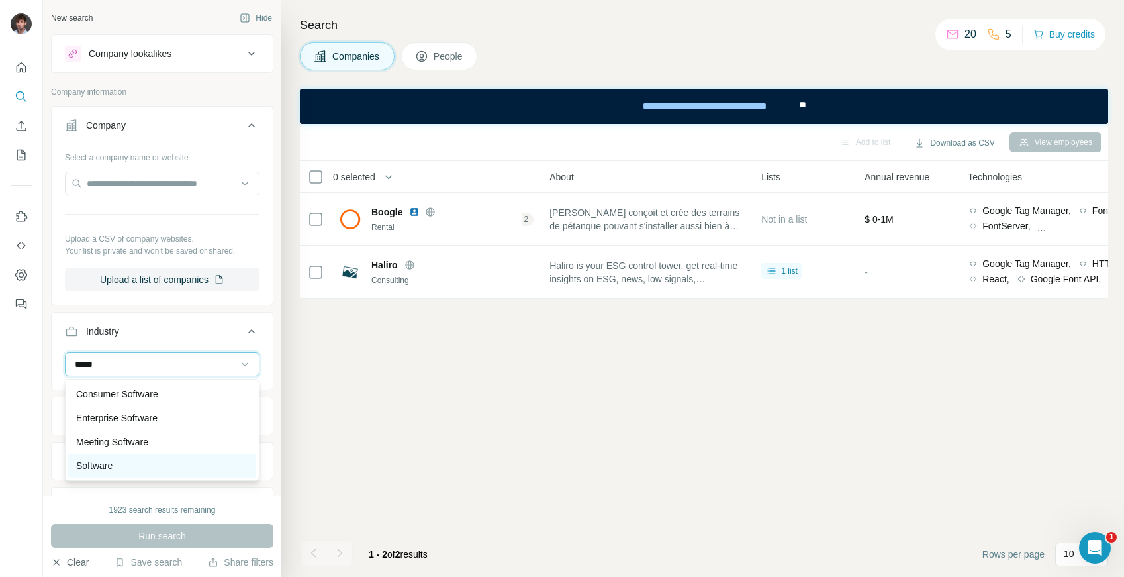
type input "*****"
click at [88, 471] on p "Software" at bounding box center [94, 465] width 36 height 13
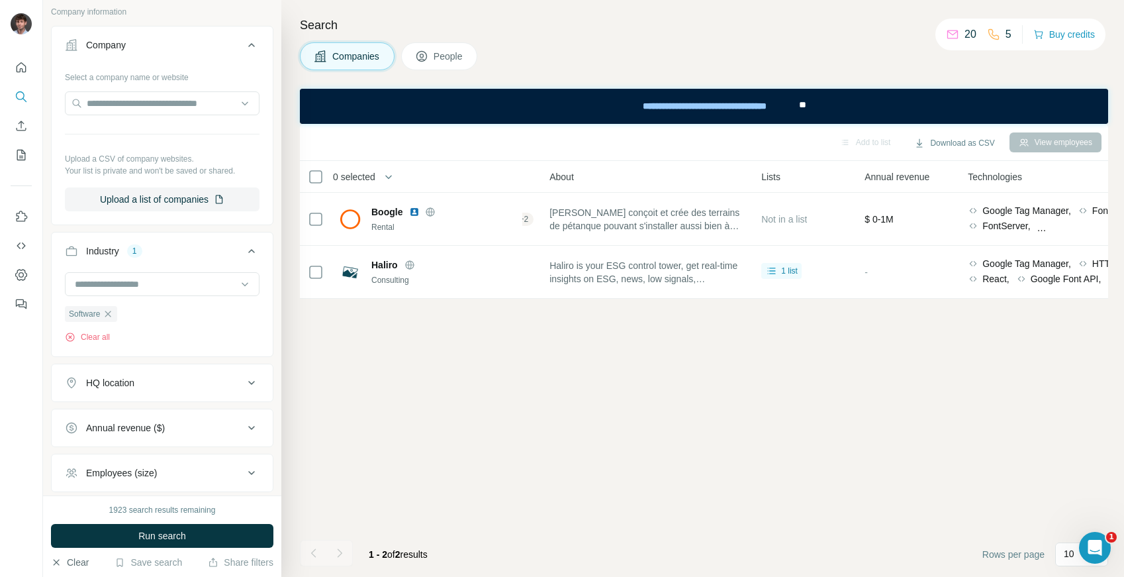
scroll to position [81, 0]
click at [124, 386] on div "HQ location" at bounding box center [110, 381] width 48 height 13
type input "*"
click at [115, 424] on input "text" at bounding box center [162, 415] width 195 height 24
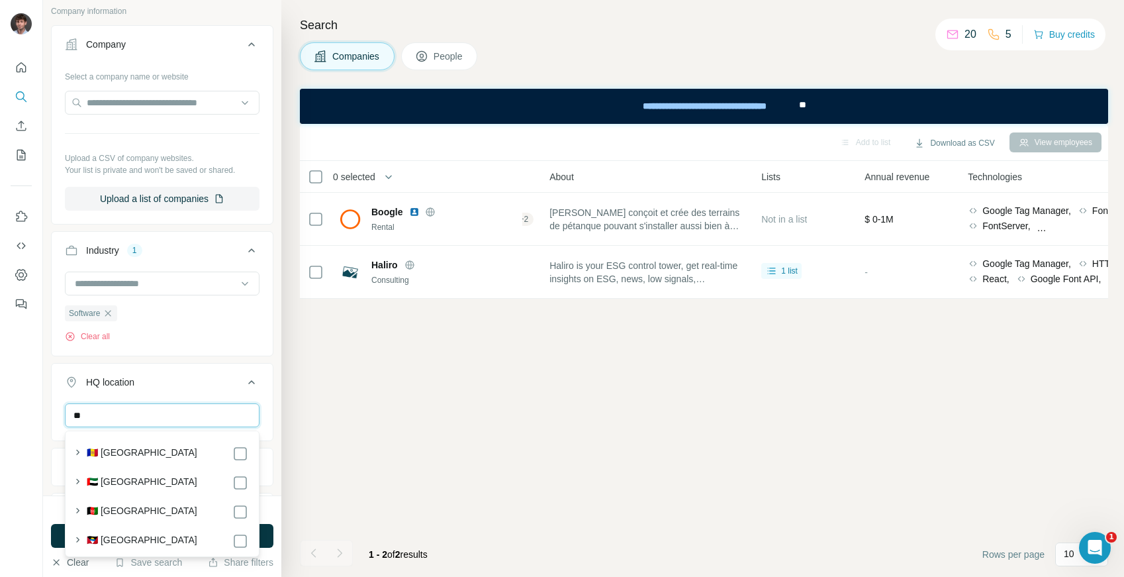
type input "*"
type input "***"
click at [99, 515] on label "🇫🇷 [GEOGRAPHIC_DATA]" at bounding box center [142, 522] width 111 height 16
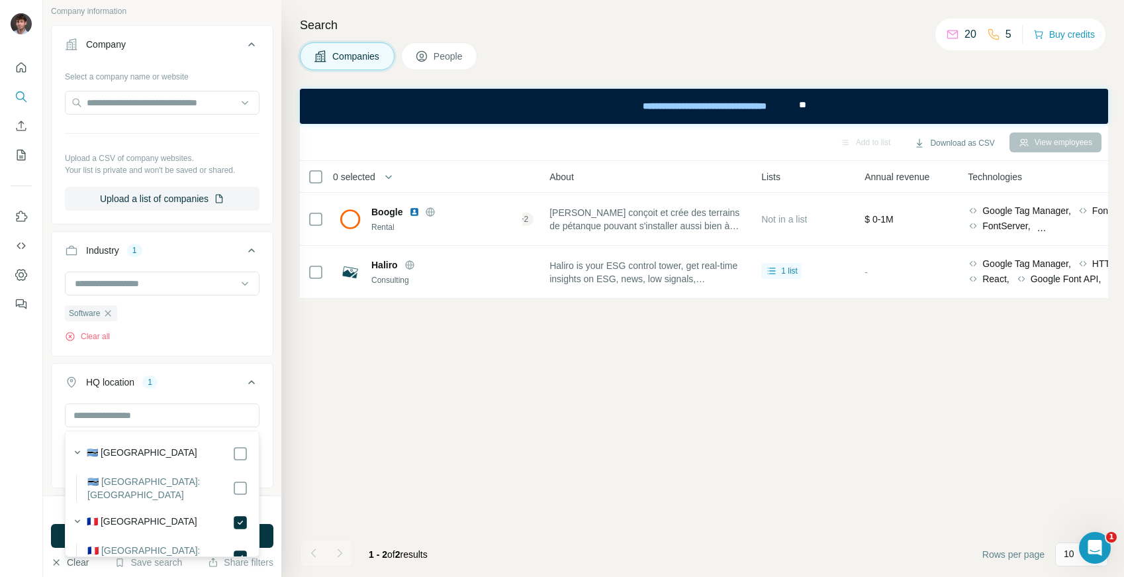
click at [173, 393] on button "HQ location 1" at bounding box center [162, 384] width 221 height 37
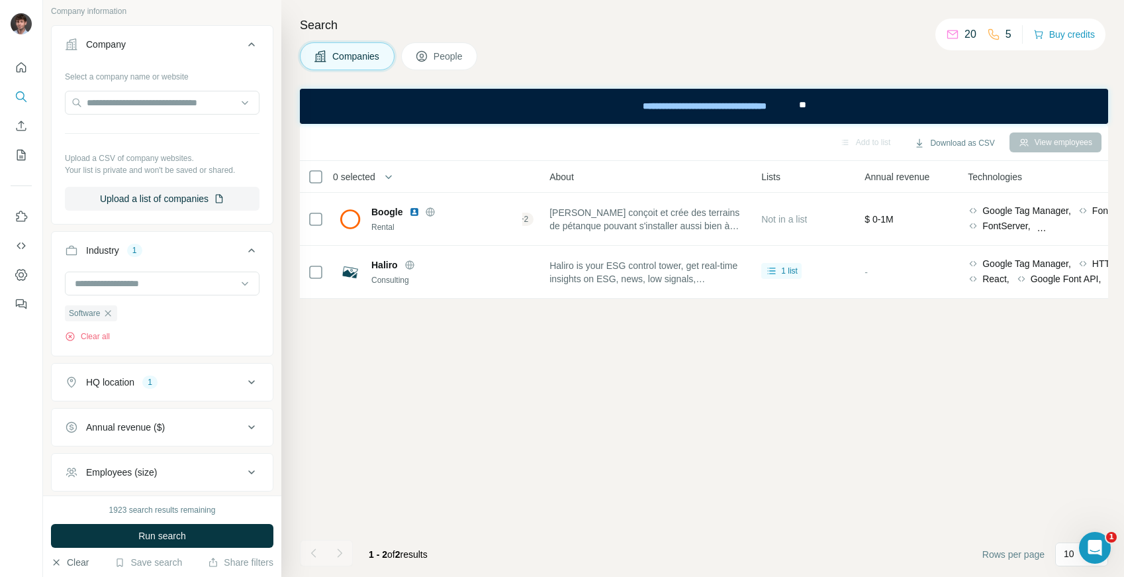
click at [173, 393] on button "HQ location 1" at bounding box center [162, 382] width 221 height 32
click at [173, 393] on button "HQ location 1" at bounding box center [162, 384] width 221 height 37
click at [164, 426] on div "Annual revenue ($)" at bounding box center [125, 426] width 79 height 13
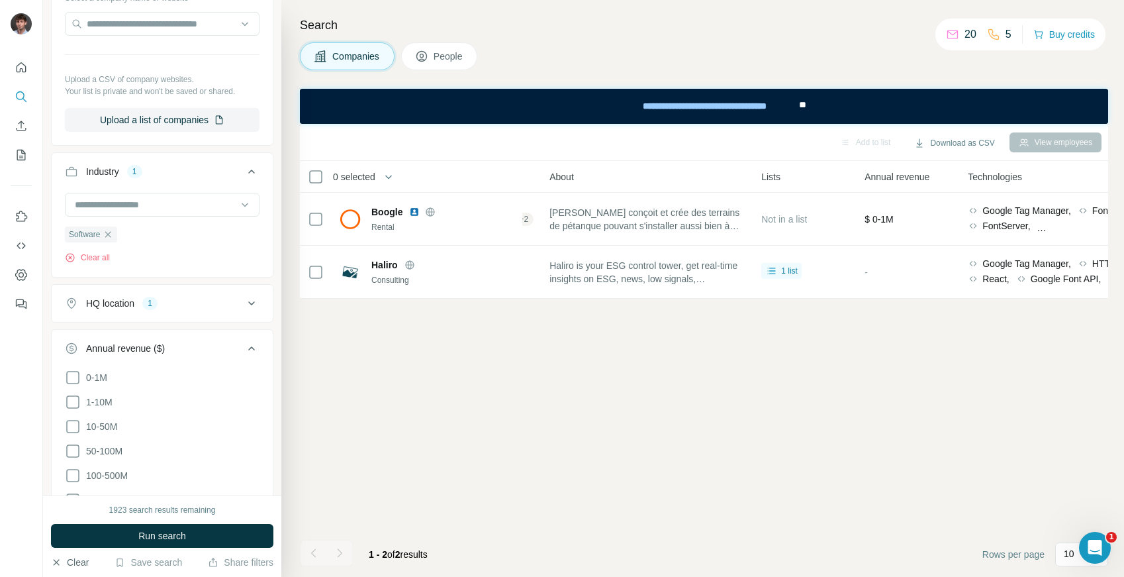
scroll to position [163, 0]
click at [99, 400] on span "1-10M" at bounding box center [97, 398] width 32 height 13
click at [199, 341] on div "Annual revenue ($) 1" at bounding box center [154, 344] width 179 height 13
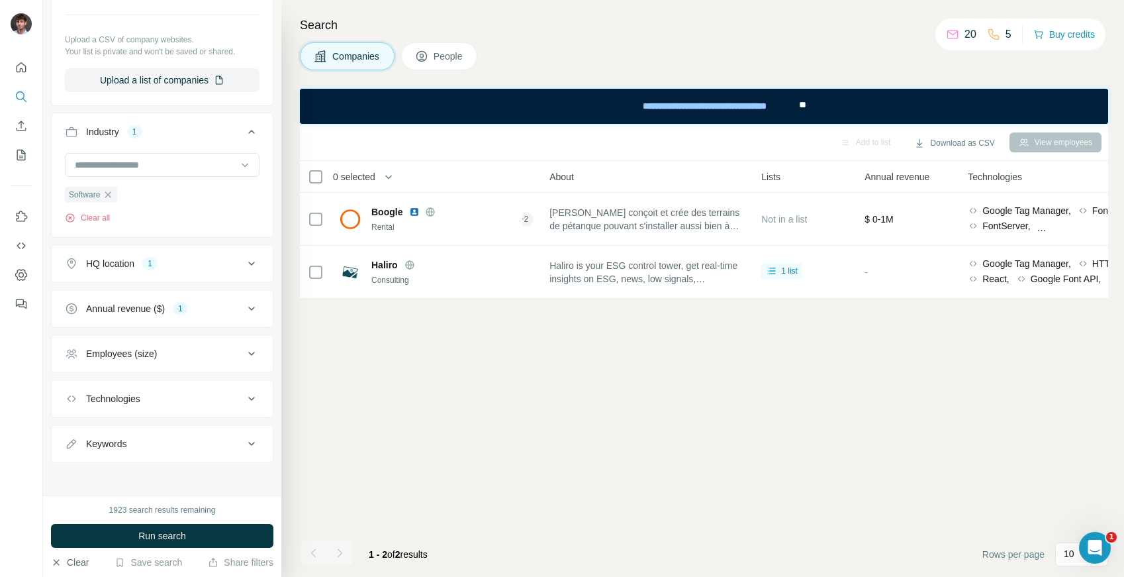
scroll to position [199, 0]
click at [199, 361] on button "Employees (size)" at bounding box center [162, 354] width 221 height 32
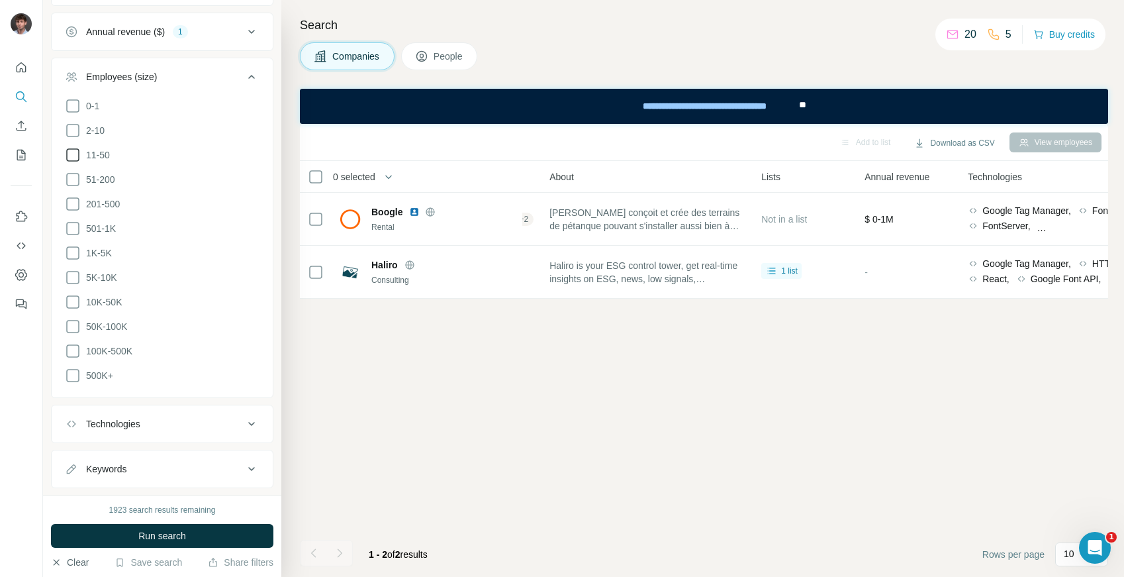
scroll to position [477, 0]
click at [126, 535] on button "Run search" at bounding box center [162, 536] width 222 height 24
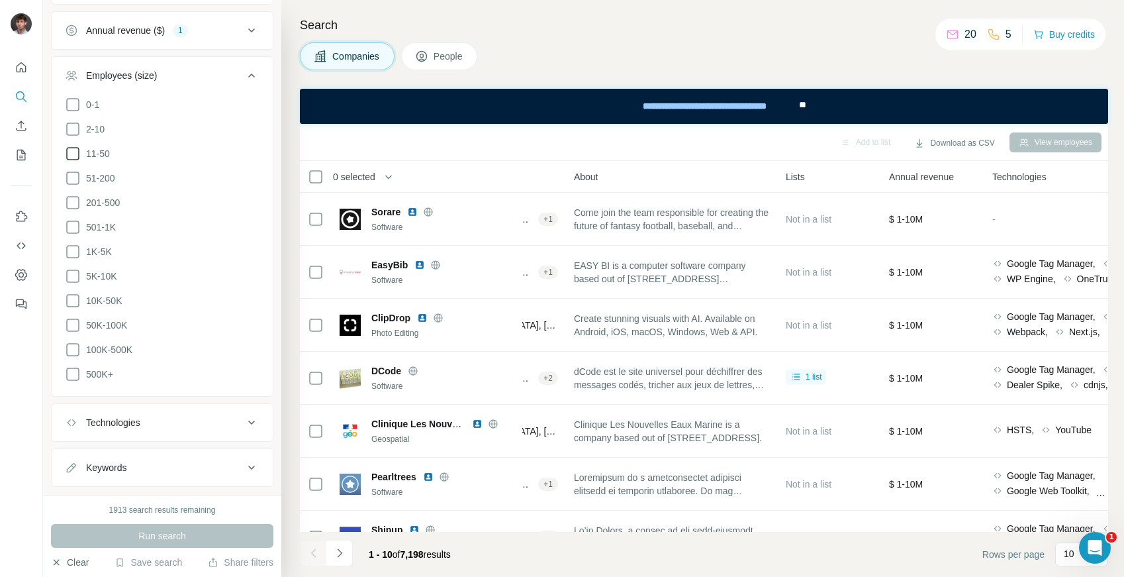
click at [71, 157] on icon at bounding box center [73, 154] width 16 height 16
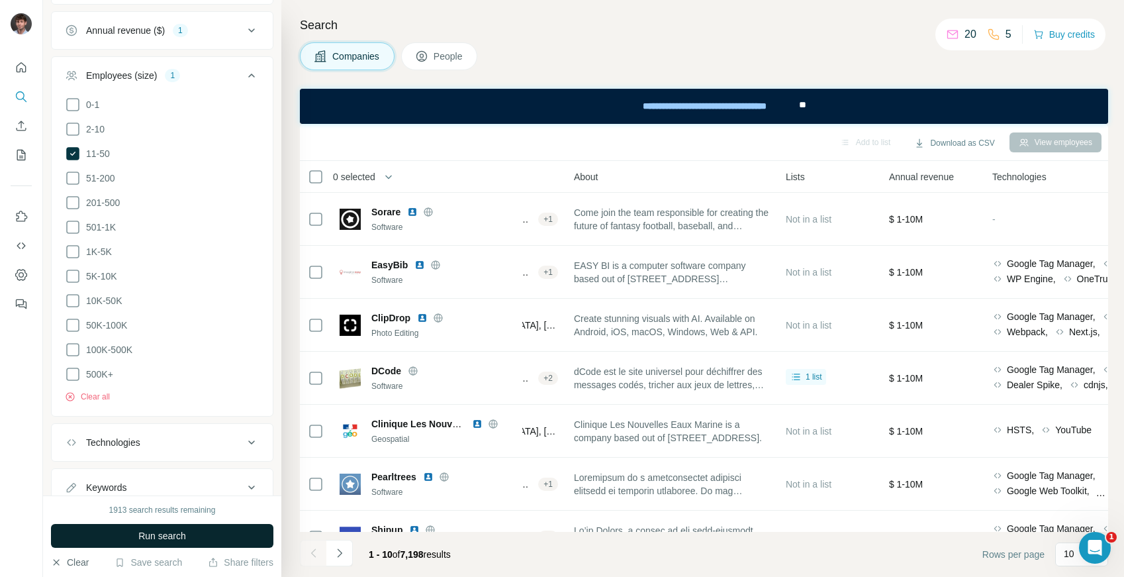
click at [142, 535] on span "Run search" at bounding box center [162, 535] width 48 height 13
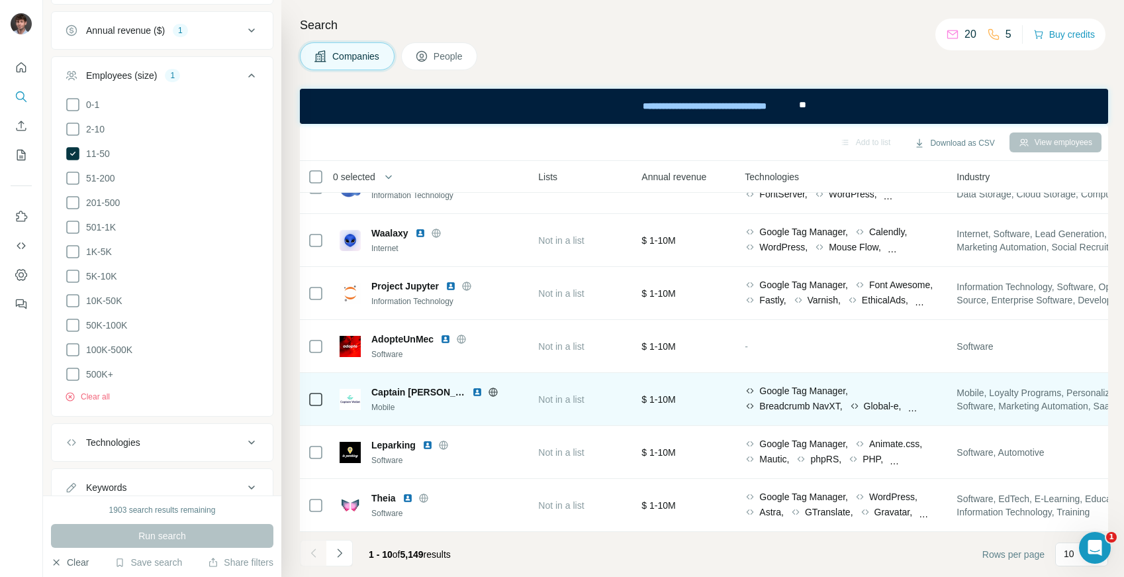
scroll to position [191, 526]
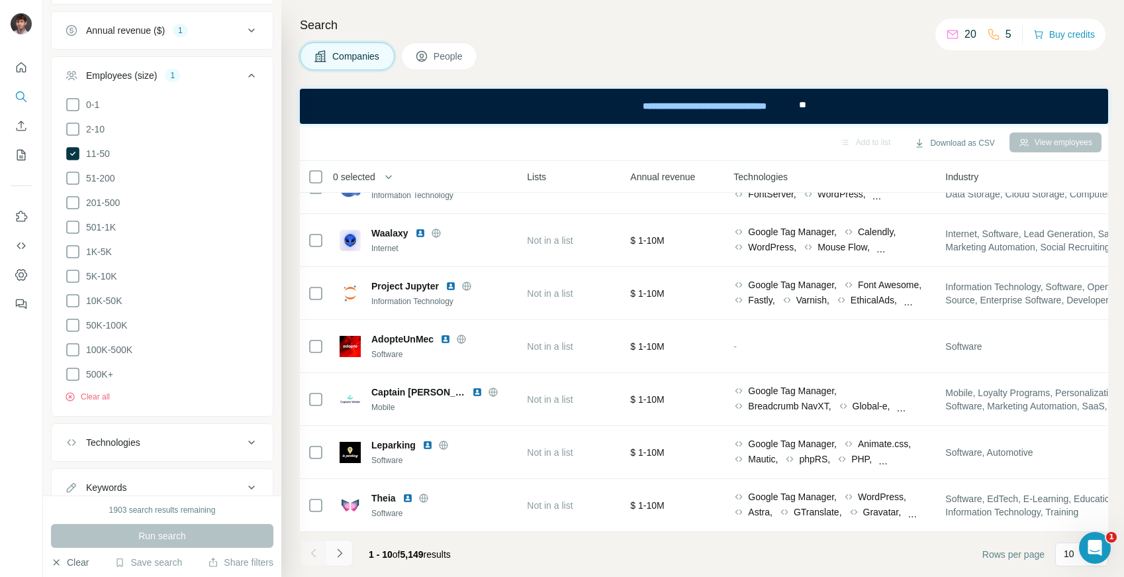
click at [342, 559] on icon "Navigate to next page" at bounding box center [339, 552] width 13 height 13
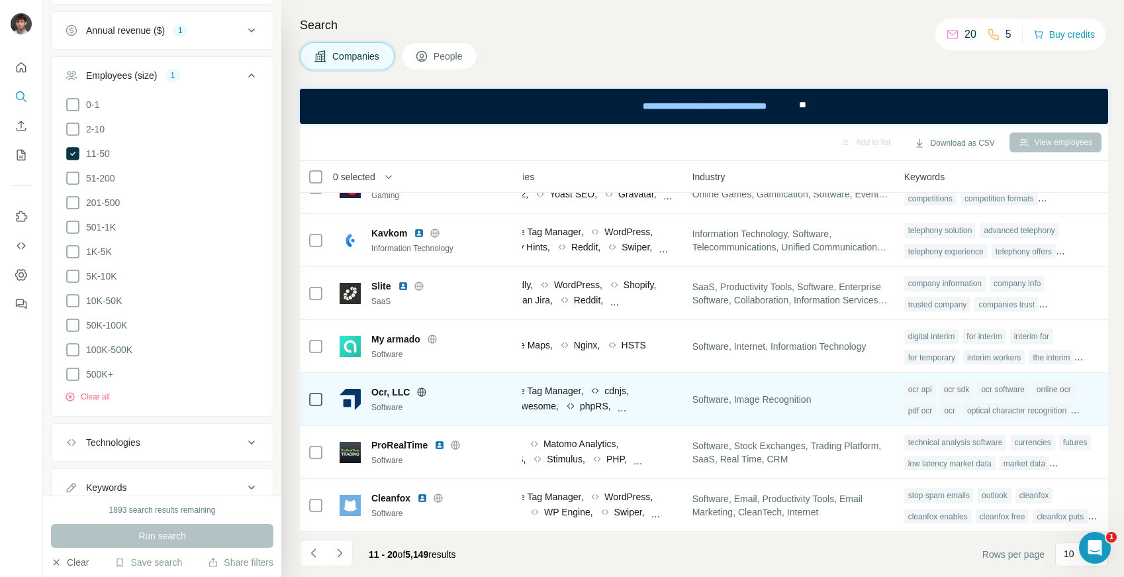
scroll to position [191, 0]
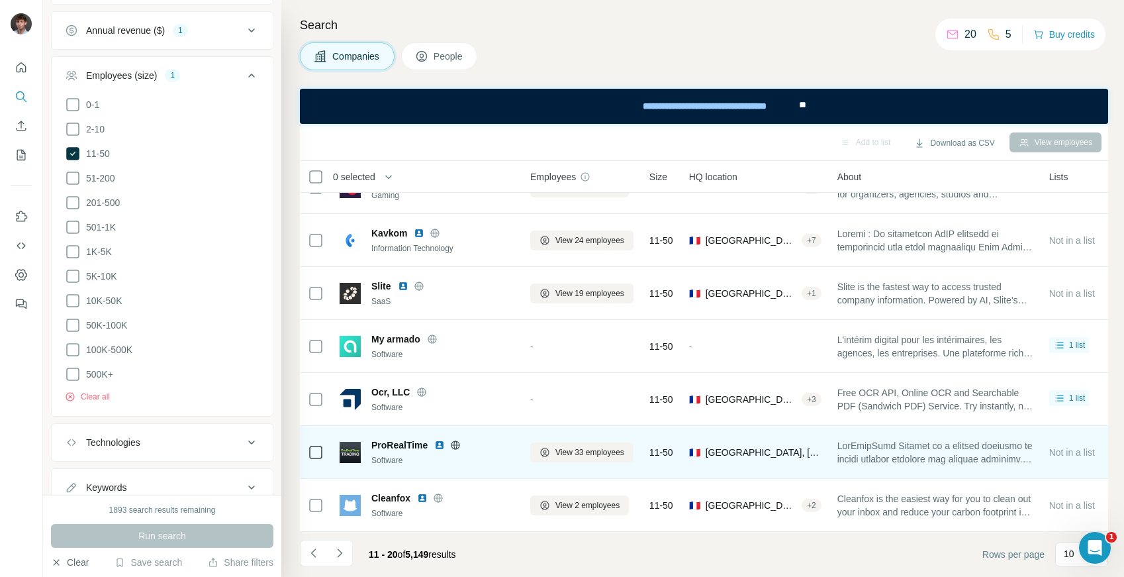
click at [918, 454] on span at bounding box center [935, 452] width 196 height 26
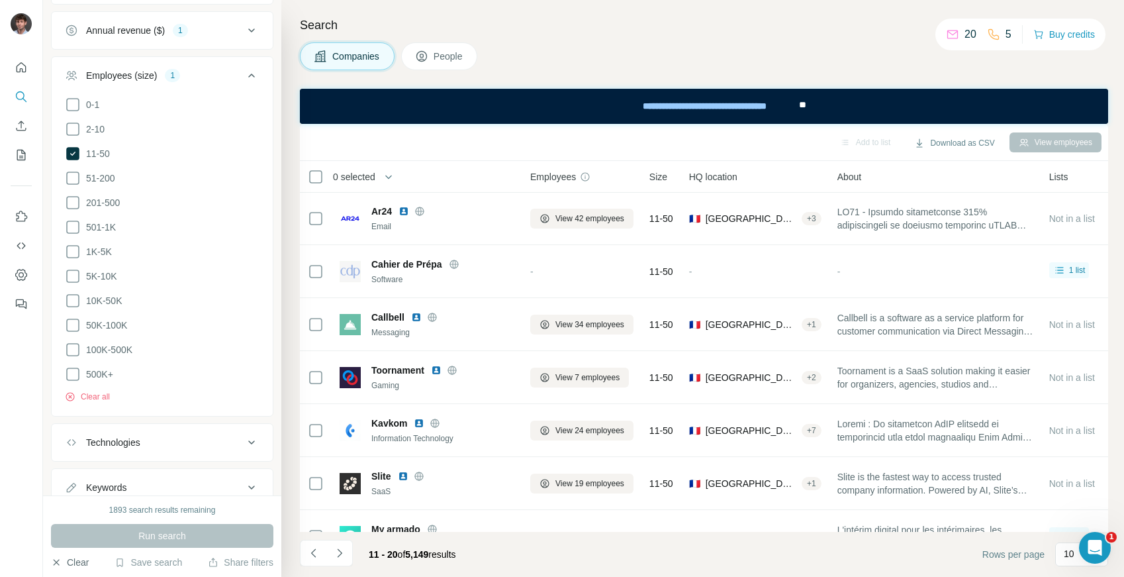
scroll to position [0, 0]
